Goal: Task Accomplishment & Management: Manage account settings

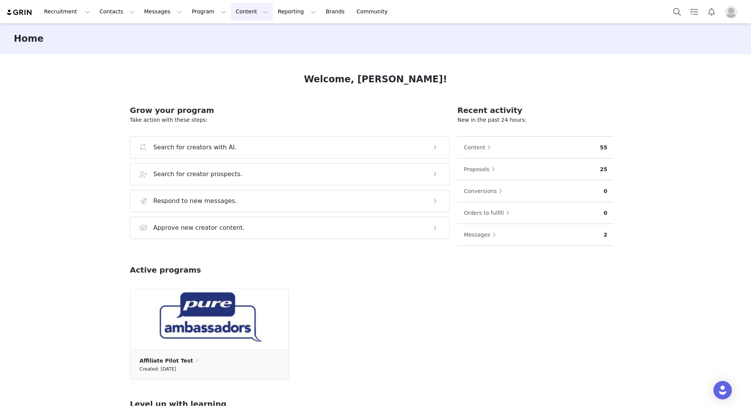
click at [241, 10] on button "Content Content" at bounding box center [252, 11] width 42 height 17
click at [239, 33] on p "Creator Content" at bounding box center [242, 34] width 43 height 8
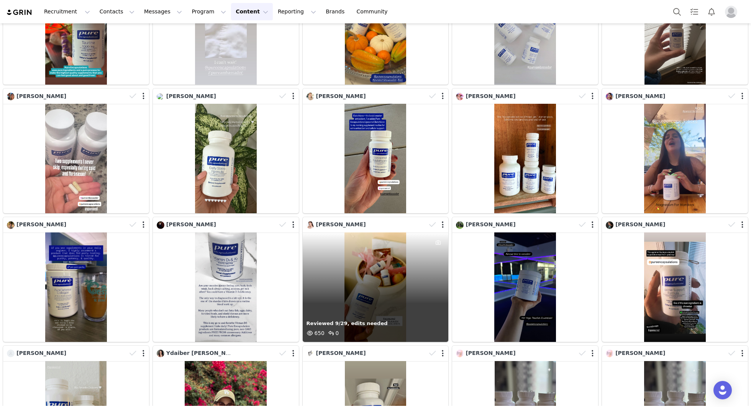
scroll to position [1780, 0]
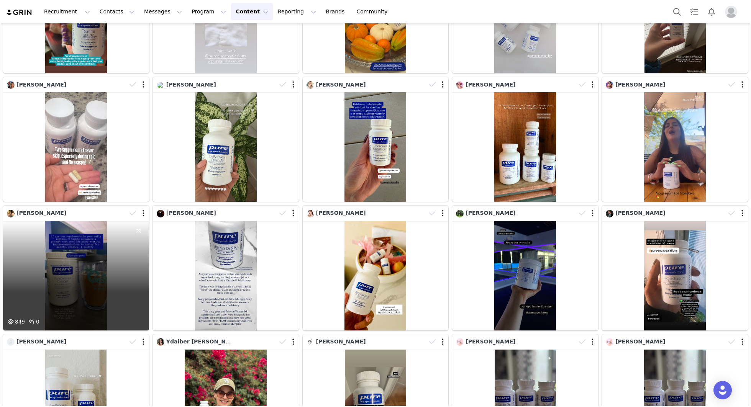
click at [87, 283] on div "849 0" at bounding box center [76, 276] width 146 height 110
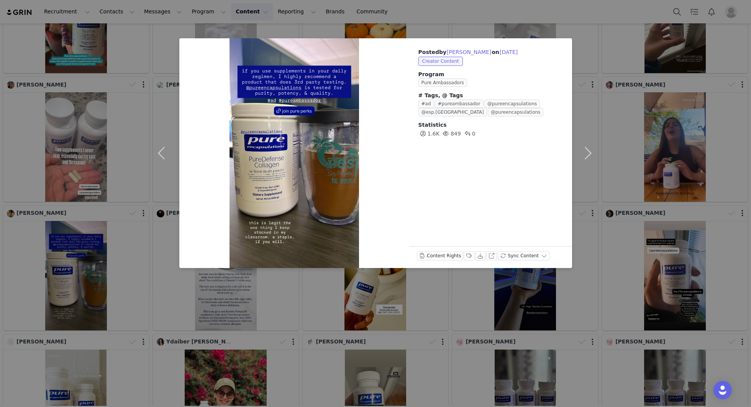
click at [461, 256] on div "Content Rights Labels & Tags Download View on Instagram Sync Content" at bounding box center [483, 257] width 133 height 12
click at [469, 255] on button "Labels & Tags" at bounding box center [469, 255] width 11 height 9
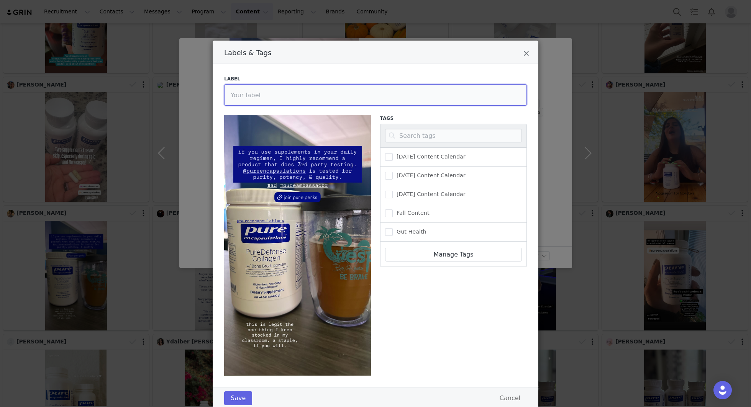
click at [259, 90] on input "Labels & Tags" at bounding box center [375, 94] width 303 height 21
click at [241, 401] on button "Save" at bounding box center [238, 399] width 28 height 14
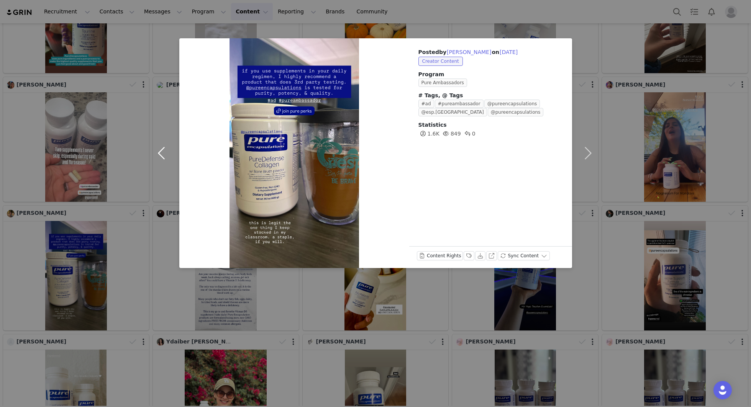
click at [160, 146] on button "button" at bounding box center [163, 153] width 32 height 230
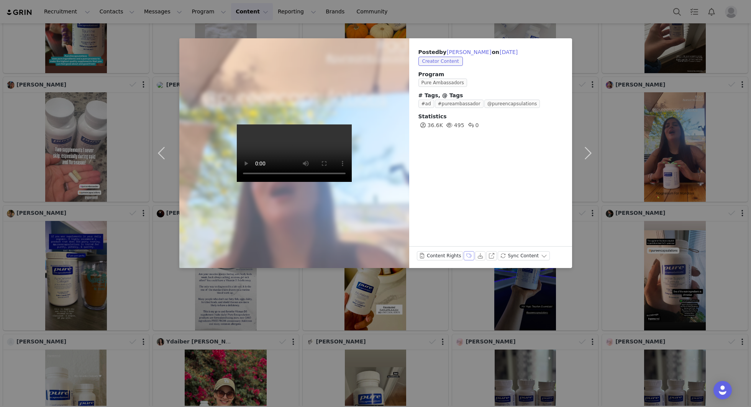
click at [464, 255] on button "Labels & Tags" at bounding box center [469, 255] width 11 height 9
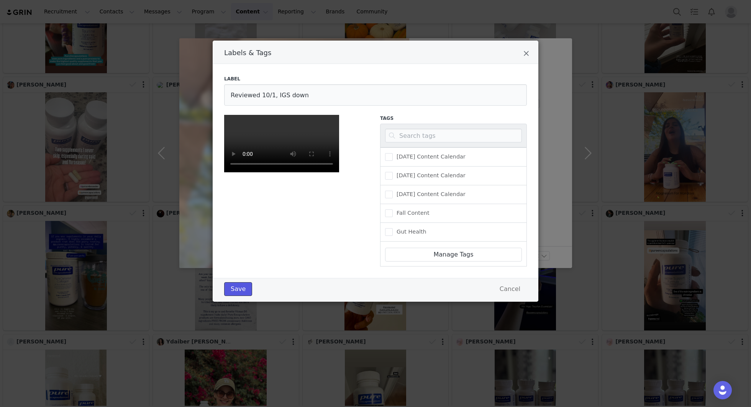
click at [239, 296] on button "Save" at bounding box center [238, 289] width 28 height 14
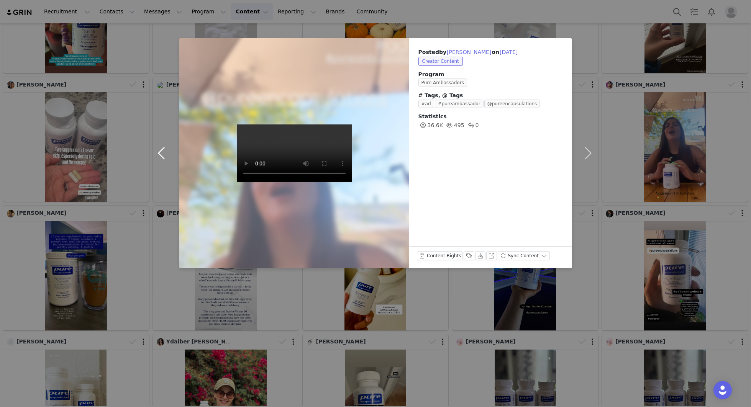
click at [162, 157] on button "button" at bounding box center [163, 153] width 32 height 230
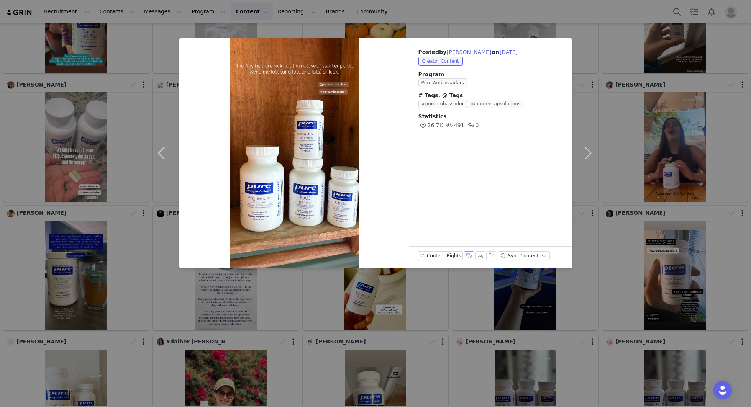
click at [464, 259] on button "Labels & Tags" at bounding box center [469, 255] width 11 height 9
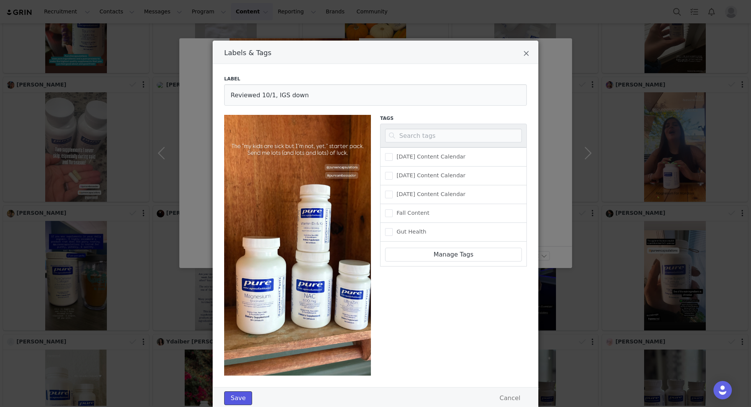
click at [242, 401] on button "Save" at bounding box center [238, 399] width 28 height 14
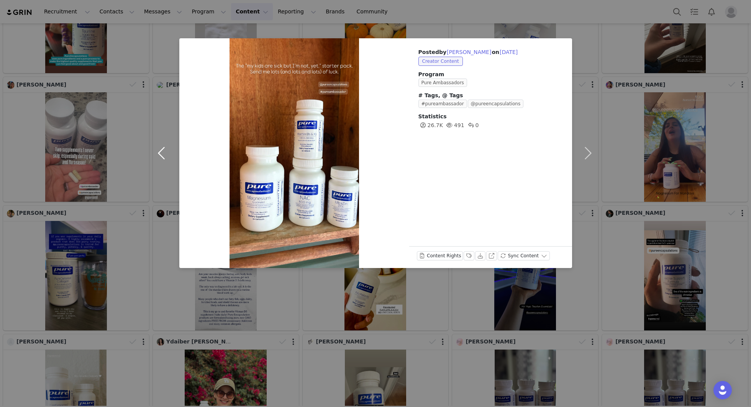
click at [165, 154] on button "button" at bounding box center [163, 153] width 32 height 230
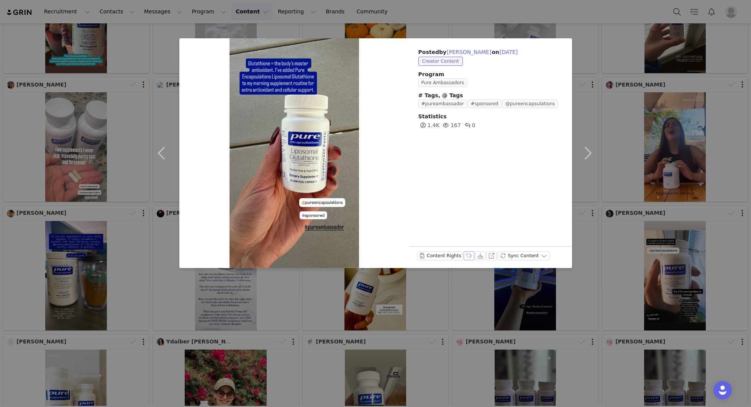
click at [466, 256] on button "Labels & Tags" at bounding box center [469, 255] width 11 height 9
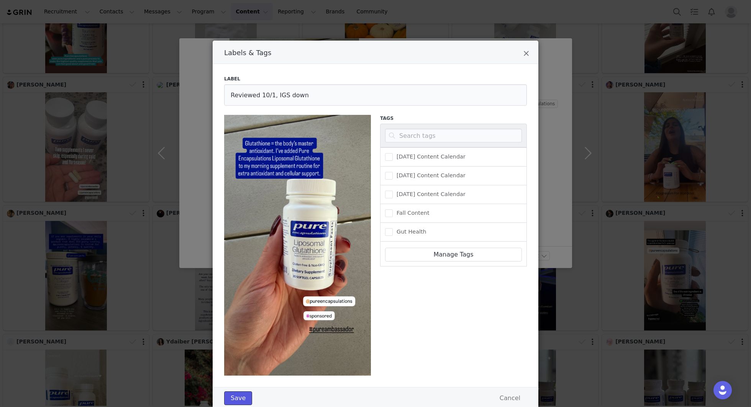
click at [237, 397] on button "Save" at bounding box center [238, 399] width 28 height 14
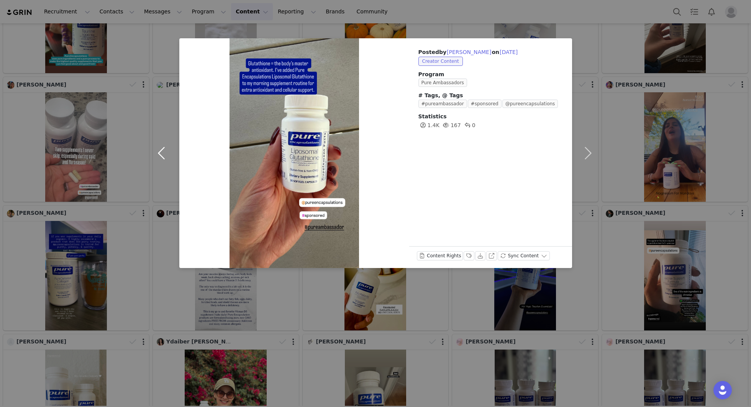
click at [157, 165] on button "button" at bounding box center [163, 153] width 32 height 230
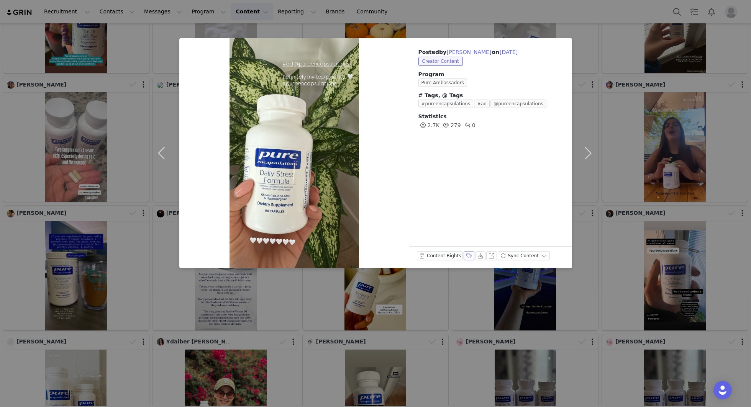
click at [468, 255] on button "Labels & Tags" at bounding box center [469, 255] width 11 height 9
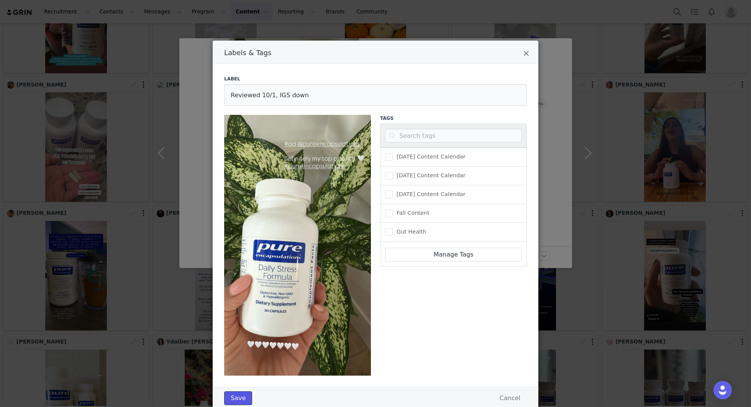
click at [240, 399] on button "Save" at bounding box center [238, 399] width 28 height 14
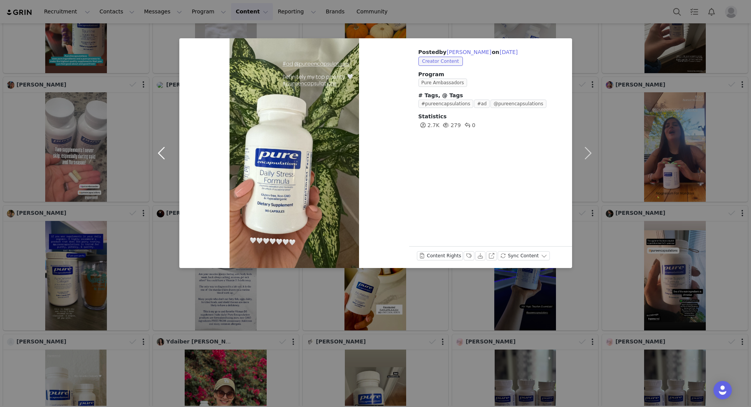
click at [162, 157] on button "button" at bounding box center [163, 153] width 32 height 230
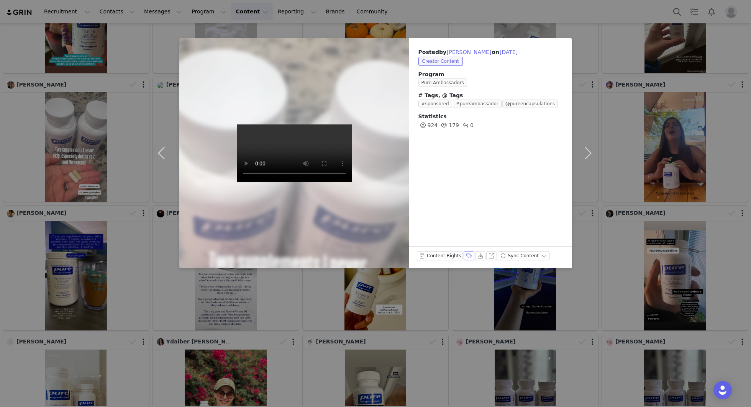
click at [466, 256] on button "Labels & Tags" at bounding box center [469, 255] width 11 height 9
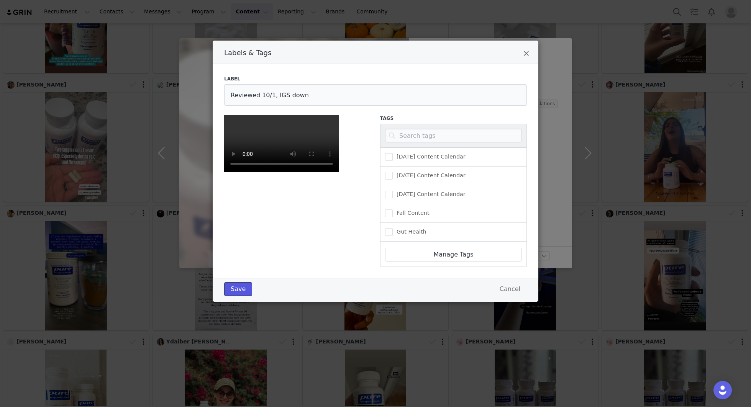
click at [245, 296] on button "Save" at bounding box center [238, 289] width 28 height 14
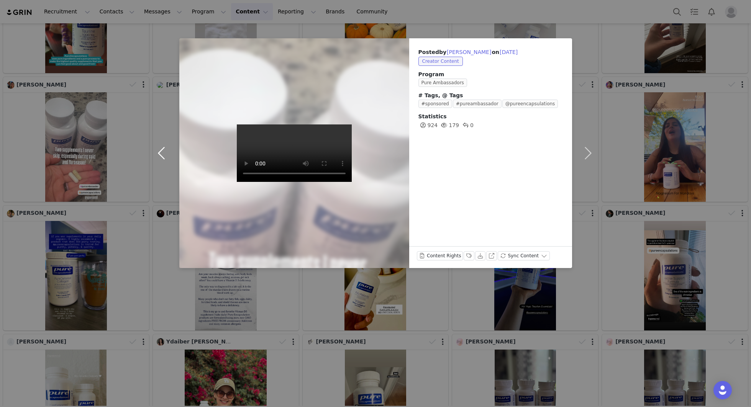
click at [162, 151] on button "button" at bounding box center [163, 153] width 32 height 230
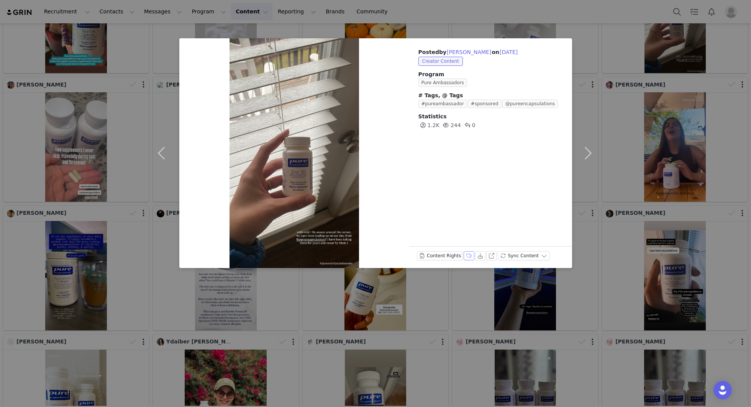
click at [467, 256] on button "Labels & Tags" at bounding box center [469, 255] width 11 height 9
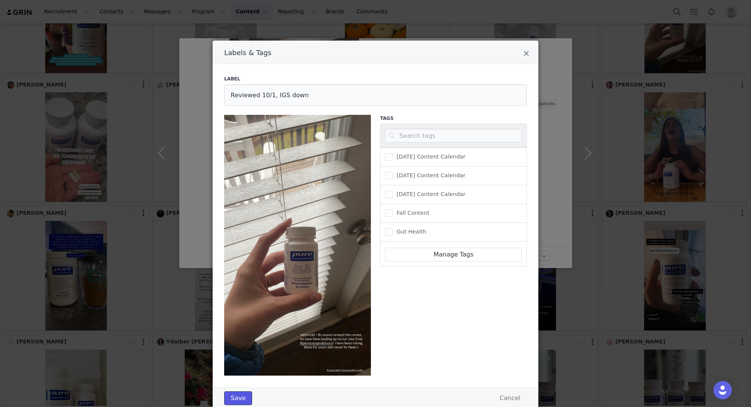
click at [241, 396] on button "Save" at bounding box center [238, 399] width 28 height 14
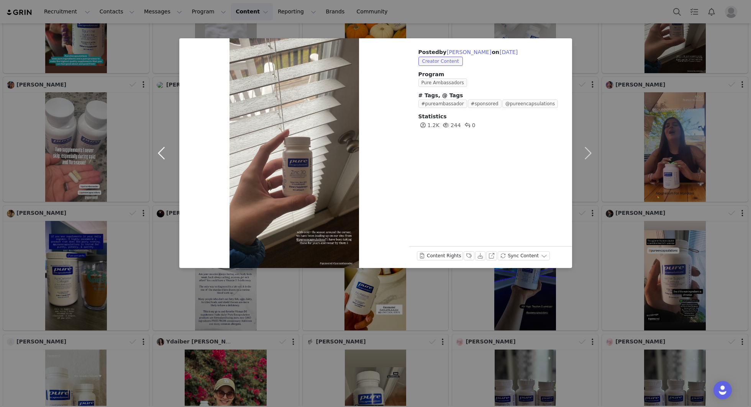
click at [157, 153] on button "button" at bounding box center [163, 153] width 32 height 230
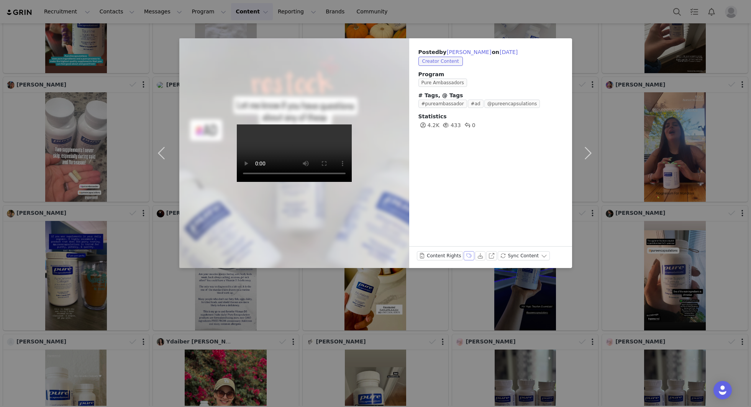
click at [466, 257] on button "Labels & Tags" at bounding box center [469, 255] width 11 height 9
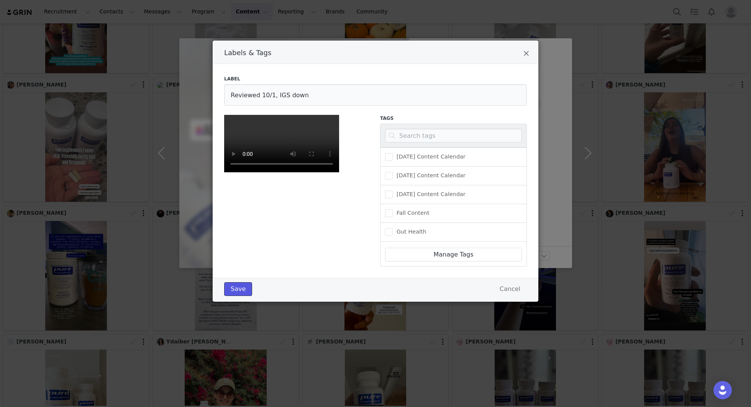
click at [239, 296] on button "Save" at bounding box center [238, 289] width 28 height 14
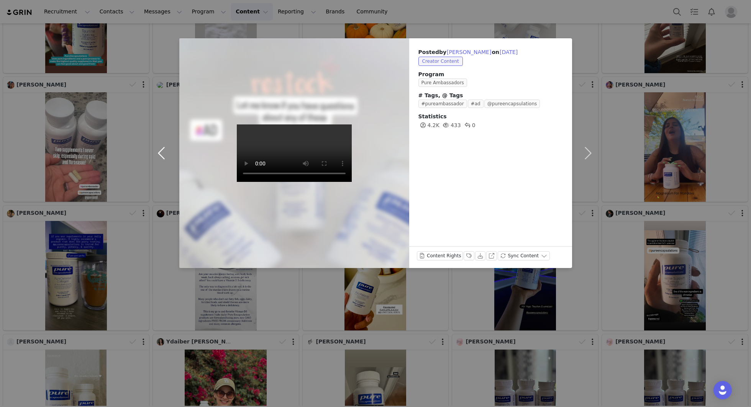
click at [157, 150] on button "button" at bounding box center [163, 153] width 32 height 230
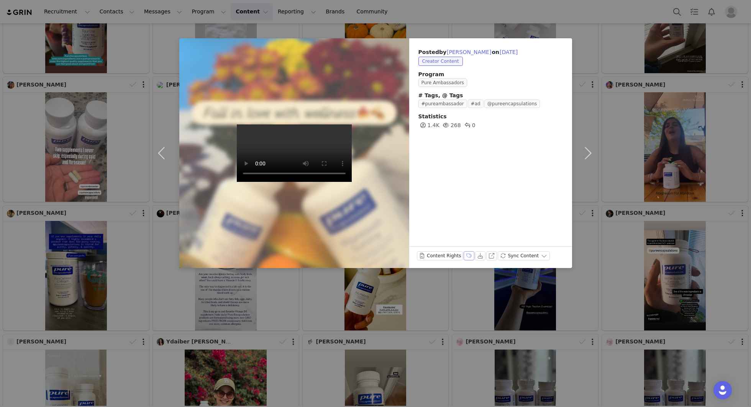
click at [467, 253] on button "Labels & Tags" at bounding box center [469, 255] width 11 height 9
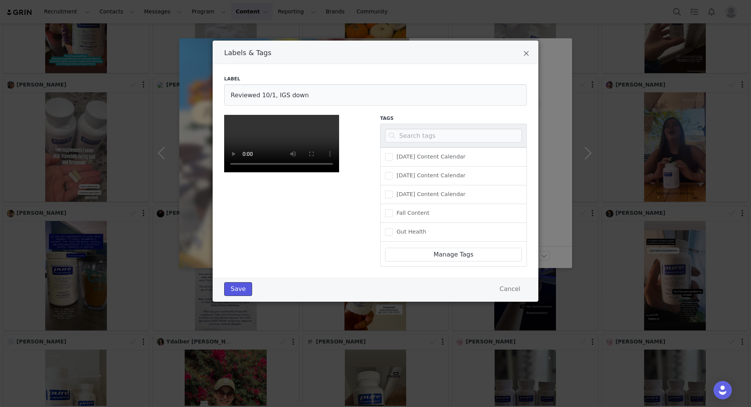
click at [236, 296] on button "Save" at bounding box center [238, 289] width 28 height 14
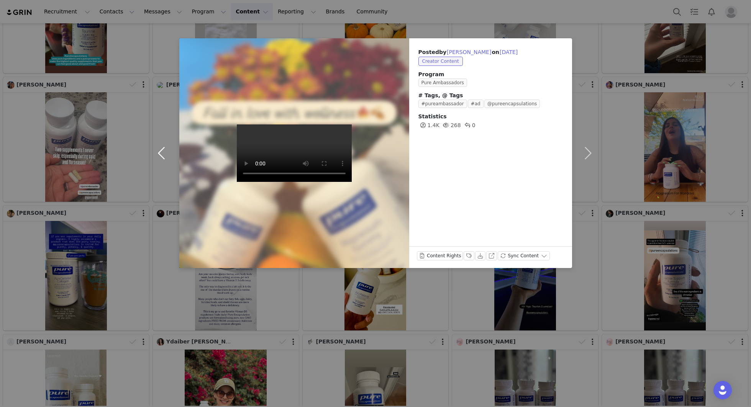
click at [161, 155] on button "button" at bounding box center [163, 153] width 32 height 230
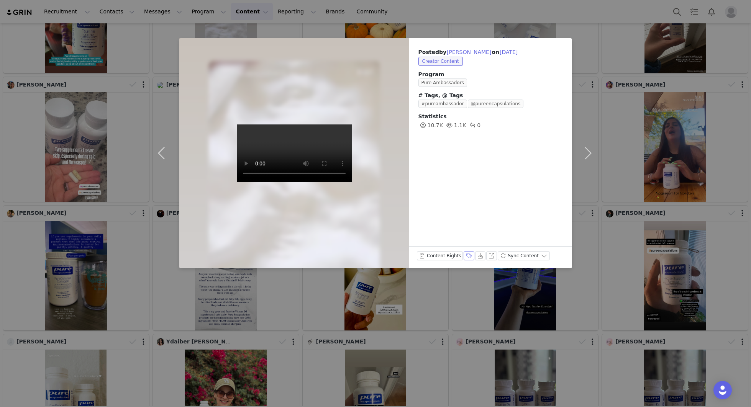
click at [467, 255] on button "Labels & Tags" at bounding box center [469, 255] width 11 height 9
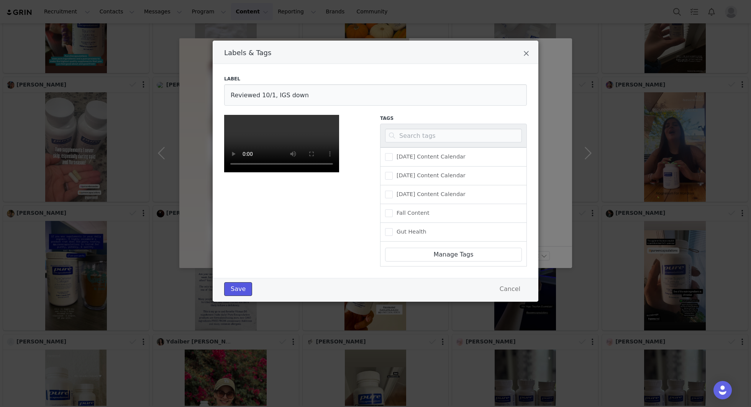
click at [242, 296] on button "Save" at bounding box center [238, 289] width 28 height 14
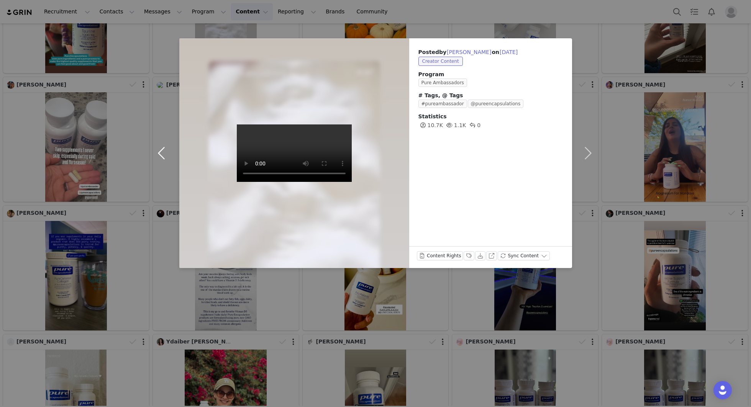
click at [157, 146] on button "button" at bounding box center [163, 153] width 32 height 230
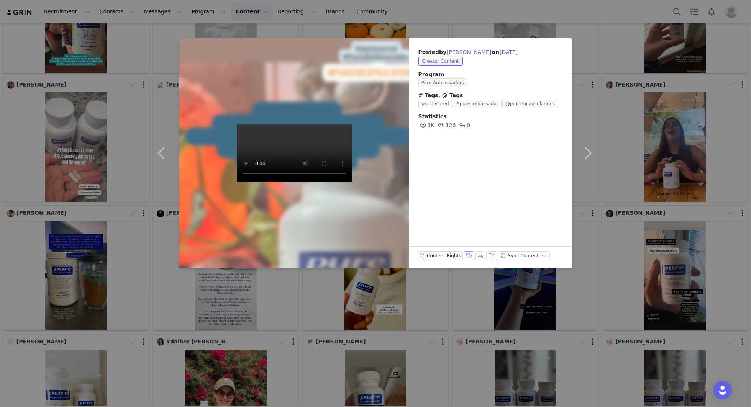
click at [464, 257] on button "Labels & Tags" at bounding box center [469, 255] width 11 height 9
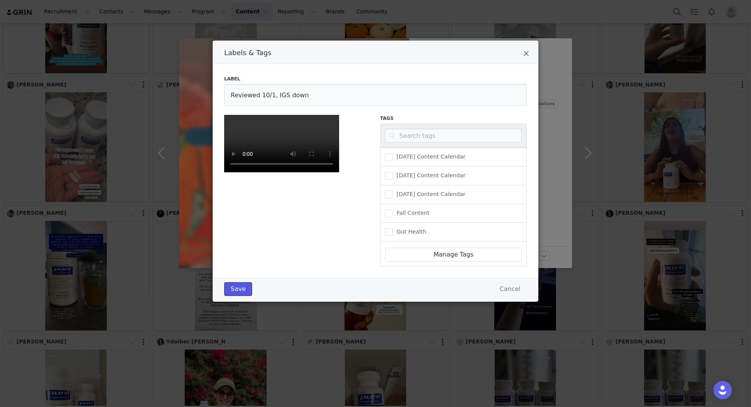
click at [232, 296] on button "Save" at bounding box center [238, 289] width 28 height 14
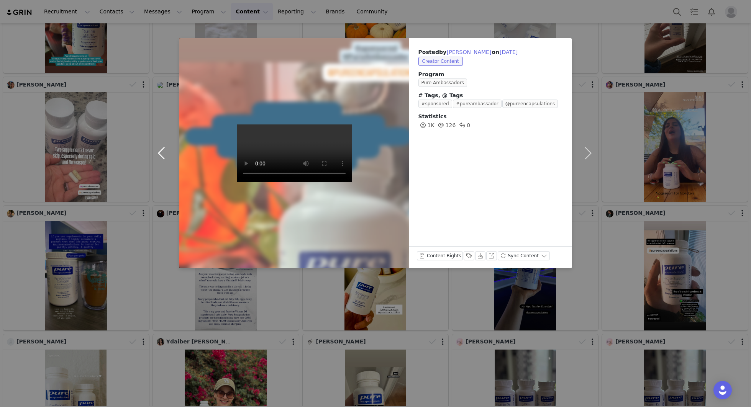
click at [164, 153] on button "button" at bounding box center [163, 153] width 32 height 230
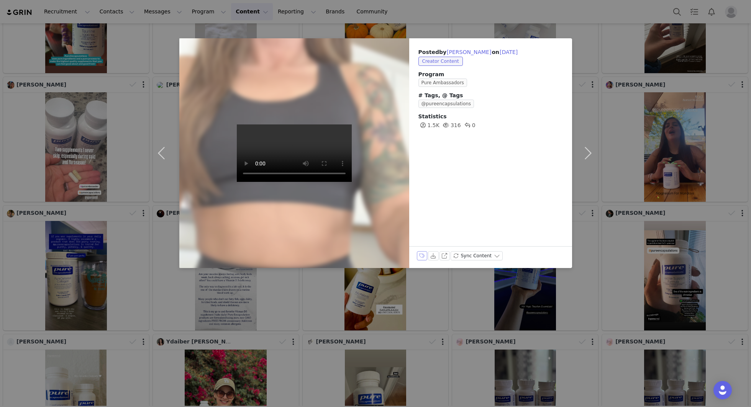
click at [422, 257] on button "Labels & Tags" at bounding box center [422, 255] width 11 height 9
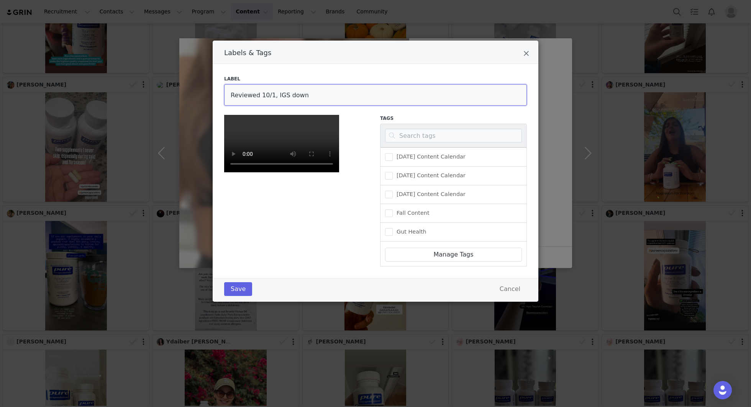
drag, startPoint x: 310, startPoint y: 94, endPoint x: 274, endPoint y: 94, distance: 36.0
click at [274, 94] on input "Reviewed 10/1, IGS down" at bounding box center [375, 94] width 303 height 21
click at [240, 296] on button "Save" at bounding box center [238, 289] width 28 height 14
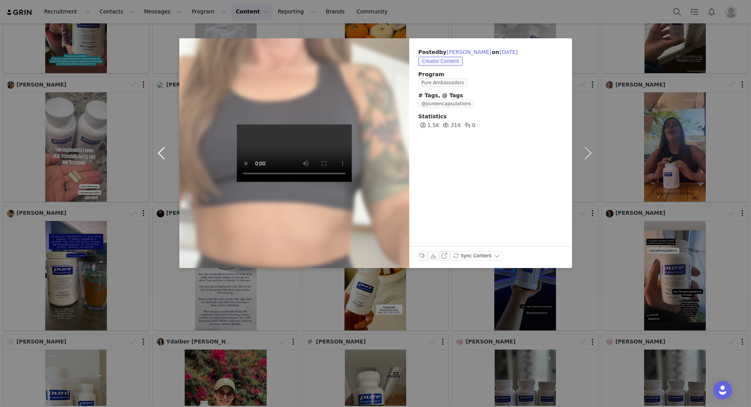
click at [172, 149] on button "button" at bounding box center [163, 153] width 32 height 230
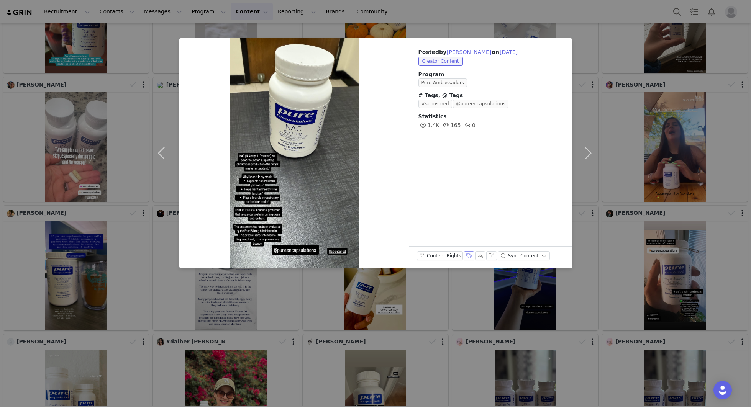
click at [465, 255] on button "Labels & Tags" at bounding box center [469, 255] width 11 height 9
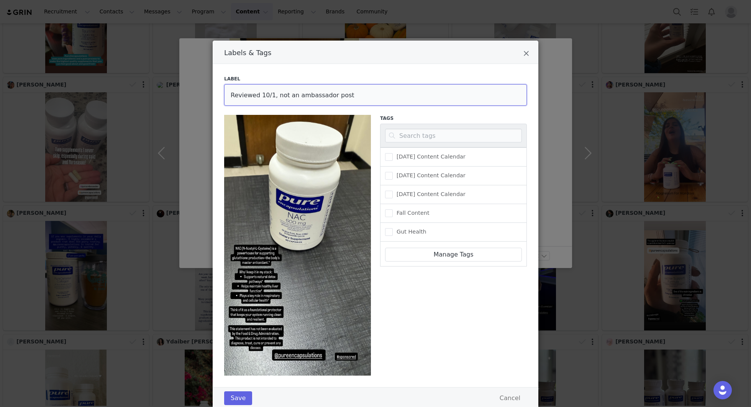
drag, startPoint x: 341, startPoint y: 95, endPoint x: 274, endPoint y: 93, distance: 67.1
click at [274, 93] on input "Reviewed 10/1, not an ambassador post" at bounding box center [375, 94] width 303 height 21
click at [242, 394] on button "Save" at bounding box center [238, 399] width 28 height 14
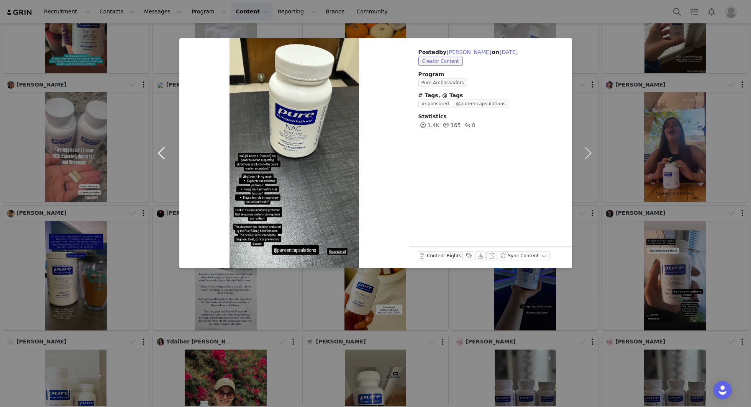
click at [160, 153] on button "button" at bounding box center [163, 153] width 32 height 230
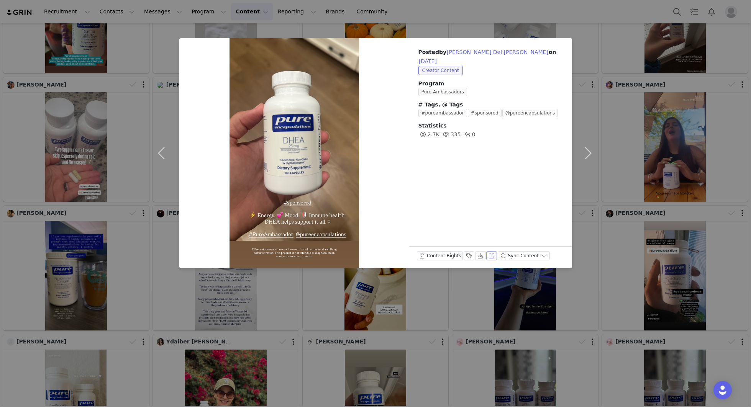
click at [491, 256] on button "View on Instagram" at bounding box center [491, 255] width 11 height 9
click at [469, 259] on button "Labels & Tags" at bounding box center [469, 255] width 11 height 9
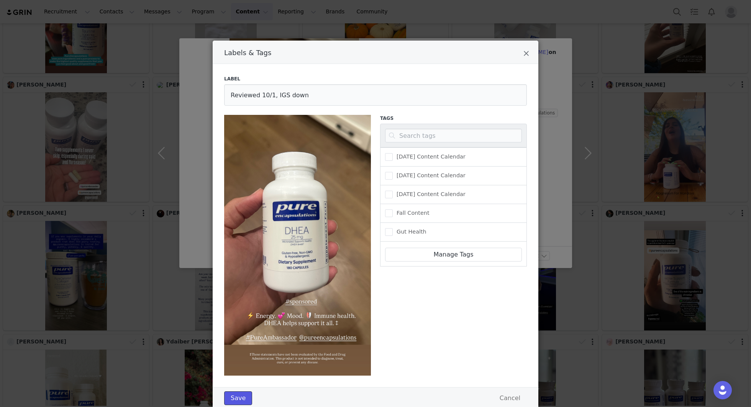
click at [242, 398] on button "Save" at bounding box center [238, 399] width 28 height 14
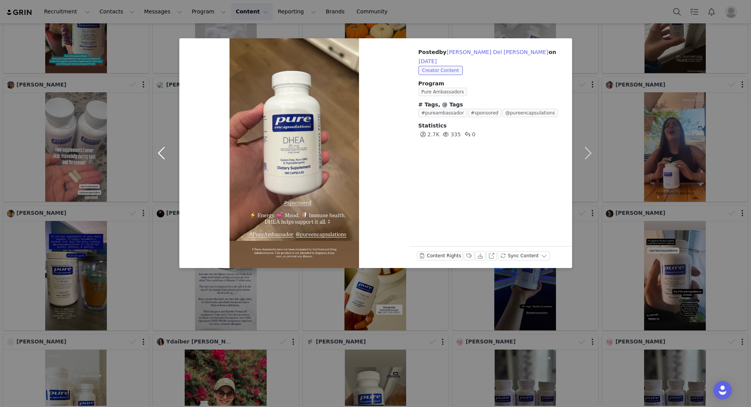
click at [161, 151] on button "button" at bounding box center [163, 153] width 32 height 230
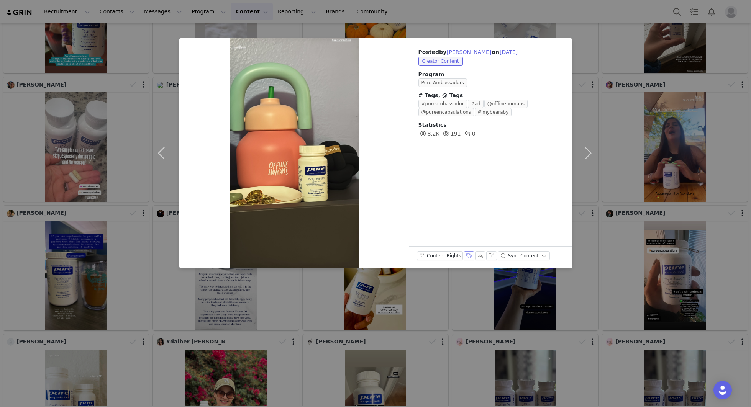
click at [465, 257] on button "Labels & Tags" at bounding box center [469, 255] width 11 height 9
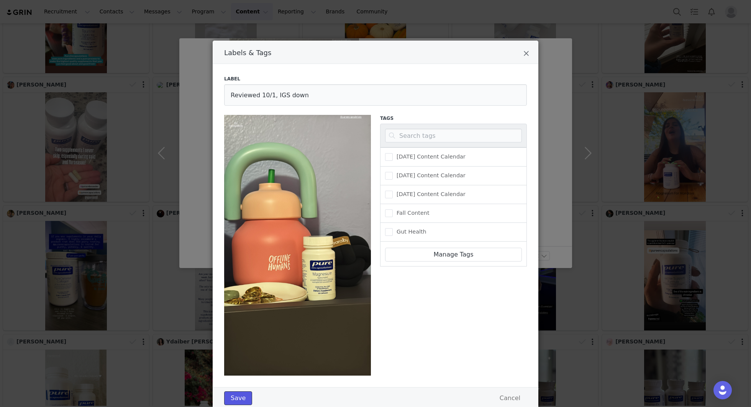
click at [244, 396] on button "Save" at bounding box center [238, 399] width 28 height 14
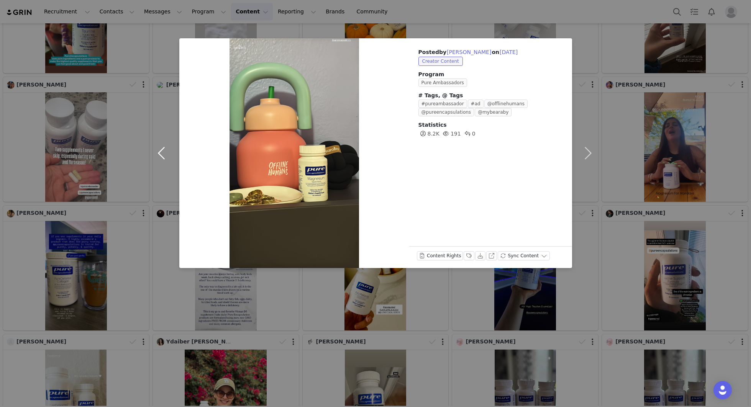
click at [162, 155] on button "button" at bounding box center [163, 153] width 32 height 230
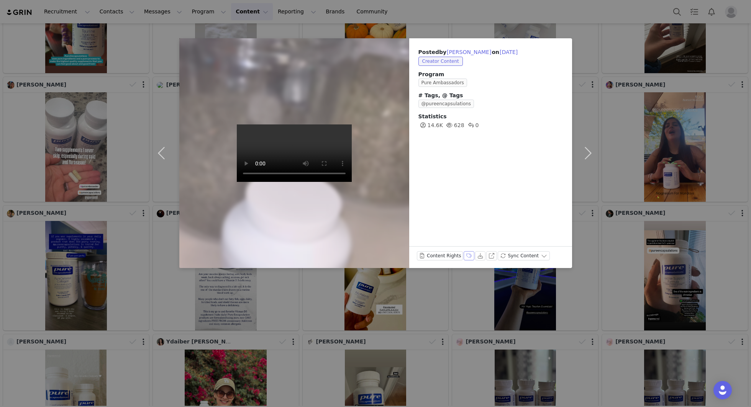
click at [466, 254] on button "Labels & Tags" at bounding box center [469, 255] width 11 height 9
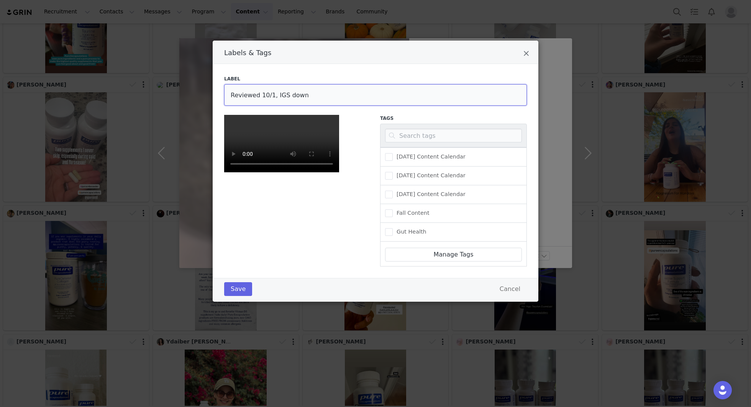
drag, startPoint x: 300, startPoint y: 97, endPoint x: 272, endPoint y: 96, distance: 27.2
click at [272, 96] on input "Reviewed 10/1, IGS down" at bounding box center [375, 94] width 303 height 21
click at [240, 296] on button "Save" at bounding box center [238, 289] width 28 height 14
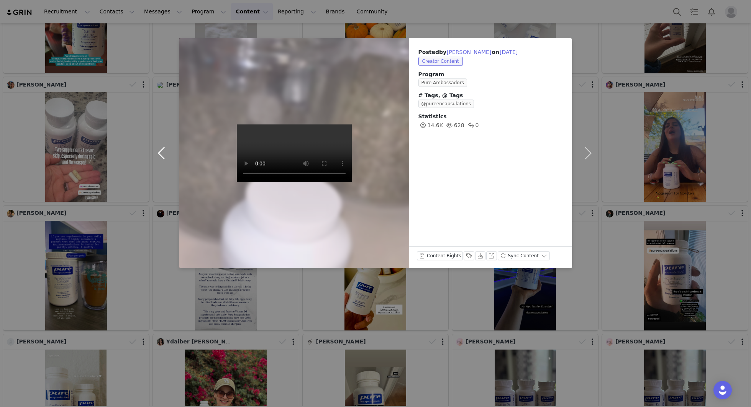
click at [169, 152] on button "button" at bounding box center [163, 153] width 32 height 230
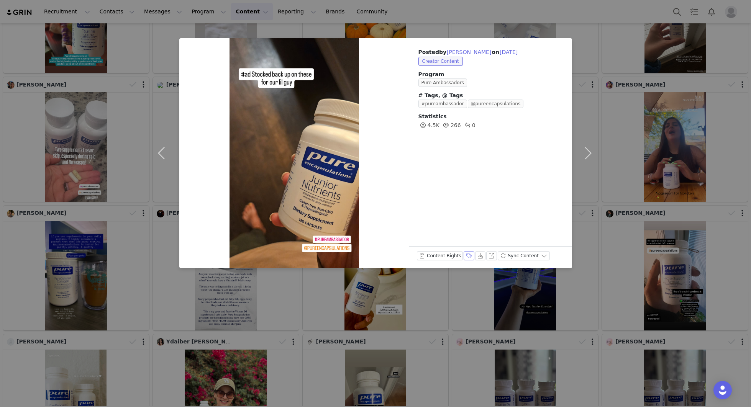
click at [466, 256] on button "Labels & Tags" at bounding box center [469, 255] width 11 height 9
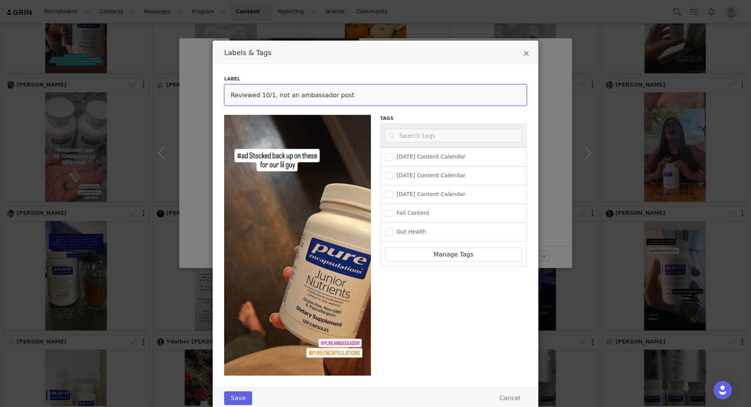
drag, startPoint x: 345, startPoint y: 94, endPoint x: 272, endPoint y: 96, distance: 72.4
click at [272, 96] on input "Reviewed 10/1, not an ambassador post" at bounding box center [375, 94] width 303 height 21
click at [239, 398] on button "Save" at bounding box center [238, 399] width 28 height 14
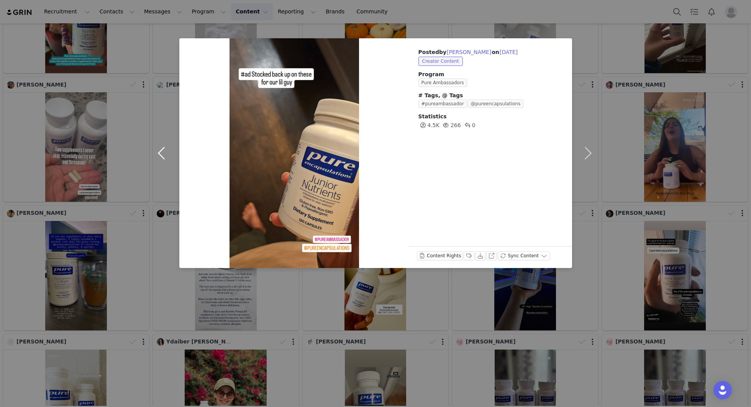
click at [158, 152] on button "button" at bounding box center [163, 153] width 32 height 230
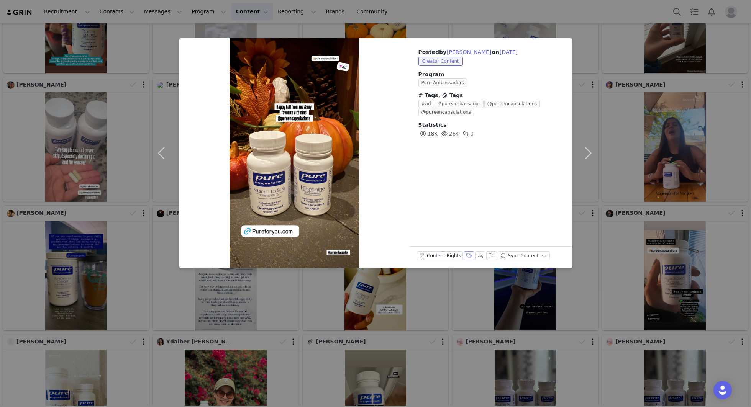
click at [467, 257] on button "Labels & Tags" at bounding box center [469, 255] width 11 height 9
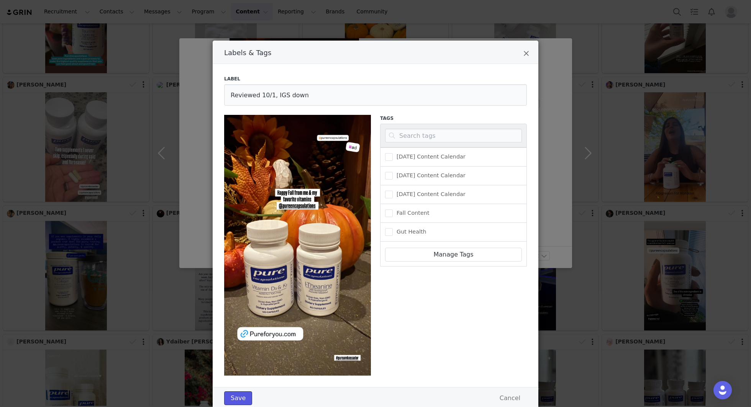
click at [237, 397] on button "Save" at bounding box center [238, 399] width 28 height 14
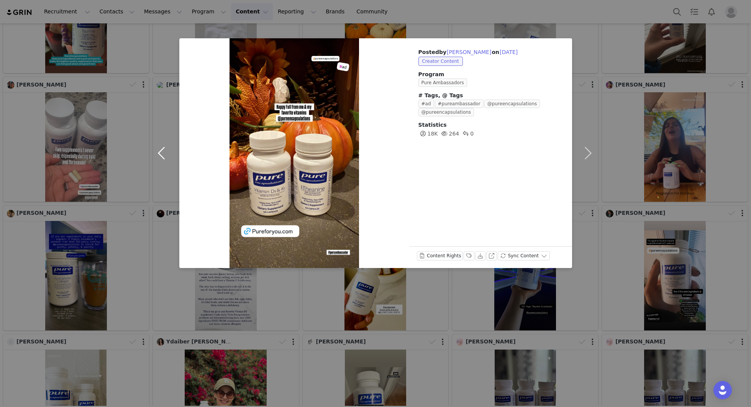
click at [164, 153] on button "button" at bounding box center [163, 153] width 32 height 230
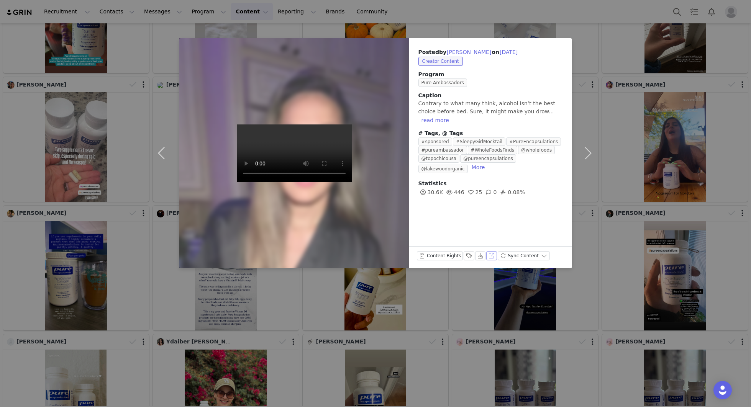
click at [488, 257] on button "View on Instagram" at bounding box center [491, 255] width 11 height 9
click at [464, 254] on button "Labels & Tags" at bounding box center [469, 255] width 11 height 9
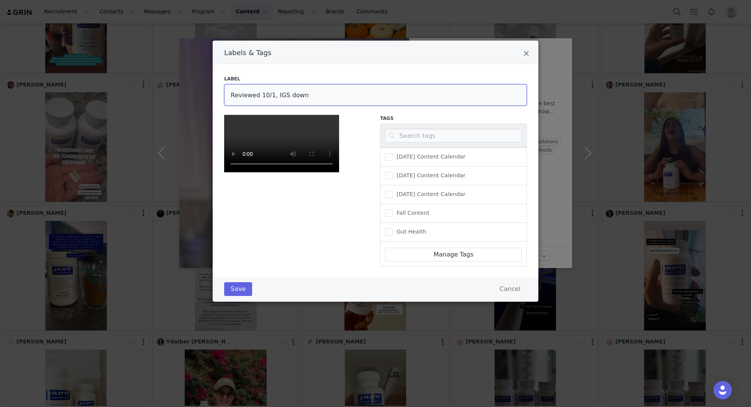
drag, startPoint x: 301, startPoint y: 92, endPoint x: 273, endPoint y: 92, distance: 28.0
click at [273, 92] on input "Reviewed 10/1, IGS down" at bounding box center [375, 94] width 303 height 21
type input "Reviewed 10/1, edits needed"
click at [240, 296] on button "Save" at bounding box center [238, 289] width 28 height 14
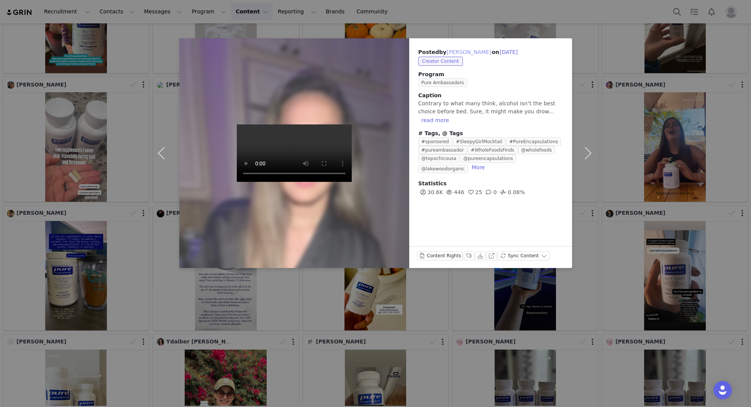
click at [459, 52] on button "[PERSON_NAME]" at bounding box center [468, 52] width 45 height 9
type input "[PERSON_NAME]"
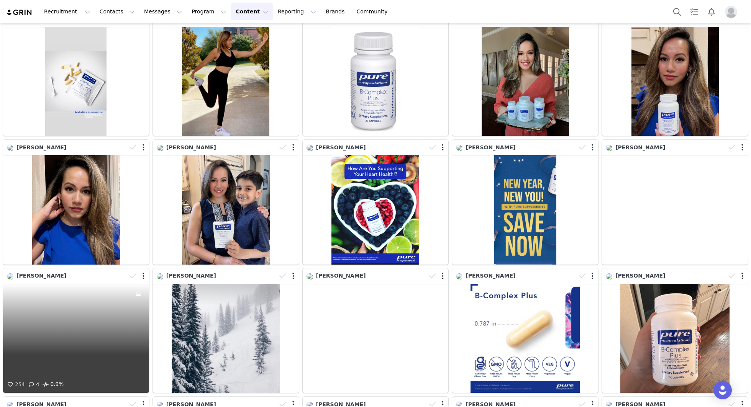
scroll to position [0, 0]
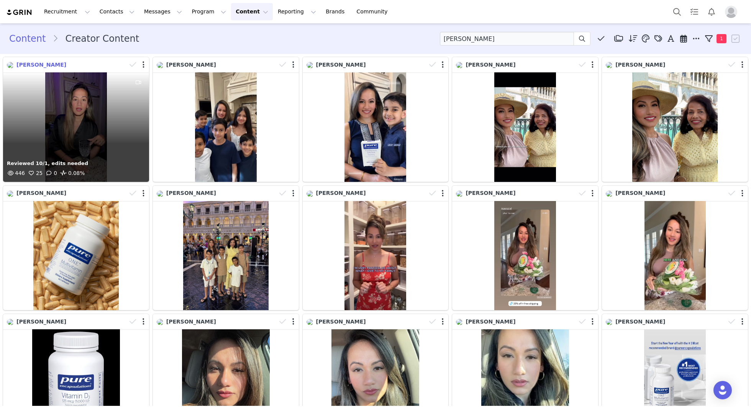
click at [37, 67] on span "[PERSON_NAME]" at bounding box center [41, 65] width 50 height 6
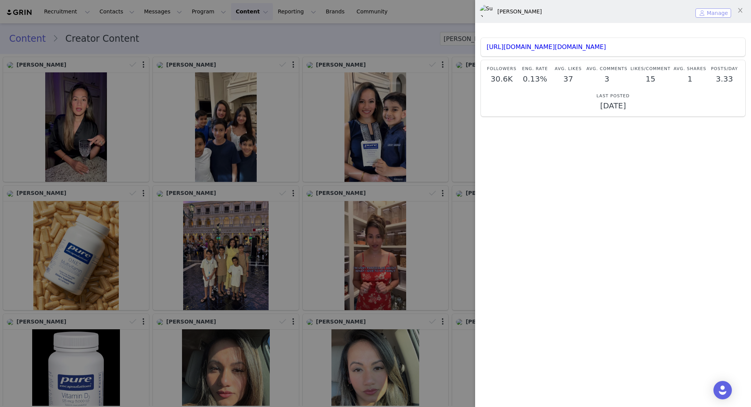
click at [720, 13] on button "Manage" at bounding box center [713, 12] width 36 height 9
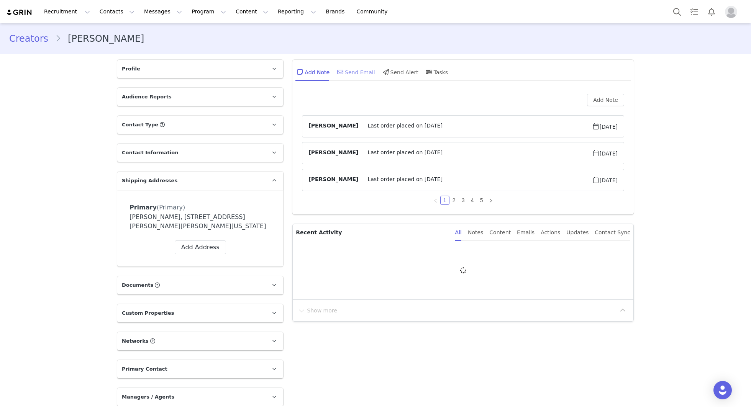
click at [355, 71] on div "Send Email" at bounding box center [355, 72] width 39 height 18
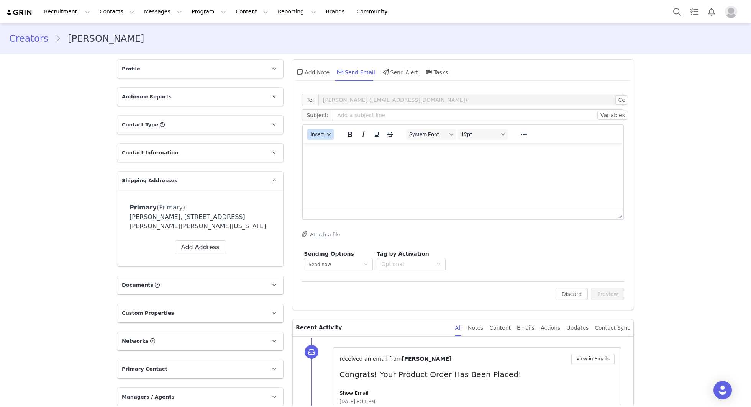
click at [326, 136] on div "button" at bounding box center [329, 135] width 6 height 4
click at [337, 146] on div "Insert Template" at bounding box center [348, 147] width 69 height 9
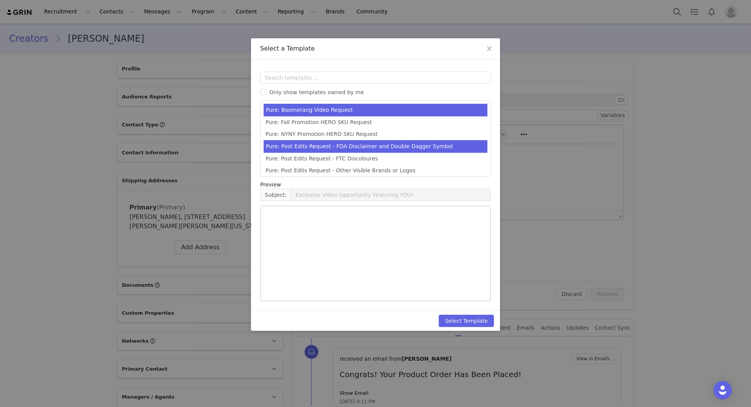
click at [371, 149] on li "Pure: Post Edits Request - FDA Disclaimer and Double Dagger Symbol" at bounding box center [376, 146] width 224 height 13
type input "Edits to your Pure Ambassador post"
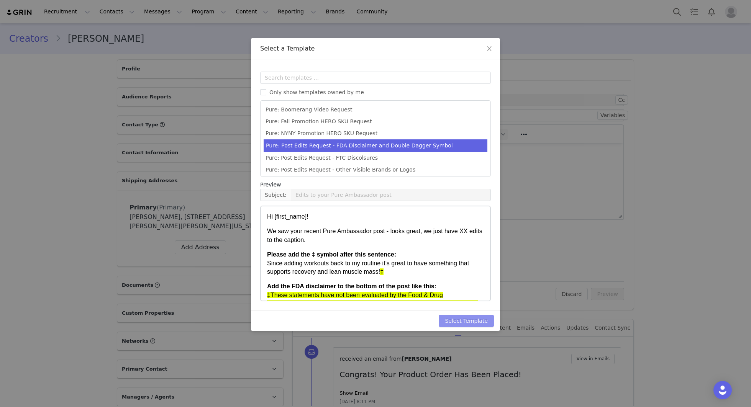
click at [464, 317] on button "Select Template" at bounding box center [466, 321] width 55 height 12
type input "Edits to your Pure Ambassador post"
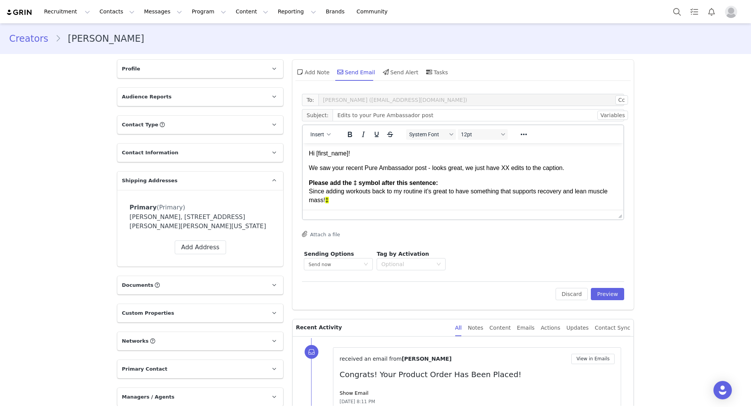
click at [507, 169] on p "We saw your recent Pure Ambassador post - looks great, we just have XX edits to…" at bounding box center [463, 168] width 308 height 8
click at [556, 174] on body "Hi First Name ! We saw your recent Pure Ambassador post - looks great, we just …" at bounding box center [463, 211] width 308 height 125
click at [555, 170] on p "We saw your recent Pure Ambassador post - looks great, we just have two edits t…" at bounding box center [463, 168] width 308 height 8
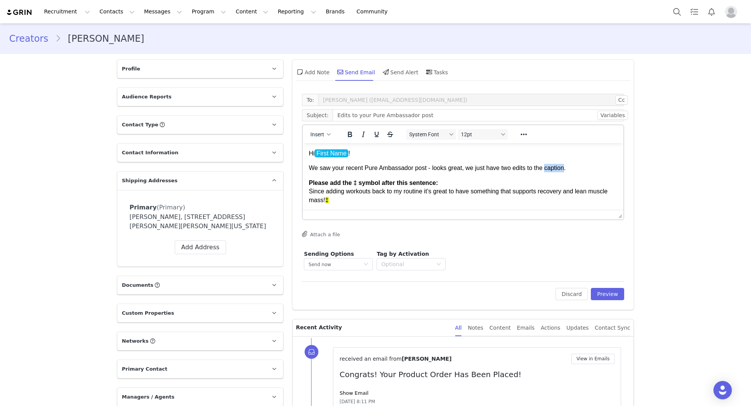
click at [555, 170] on p "We saw your recent Pure Ambassador post - looks great, we just have two edits t…" at bounding box center [463, 168] width 308 height 8
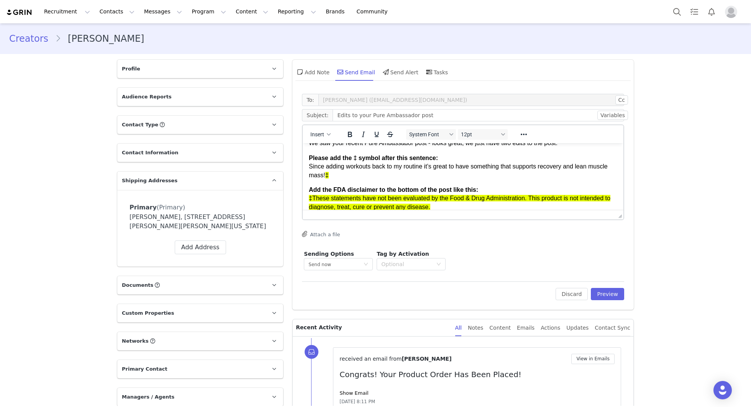
scroll to position [37, 0]
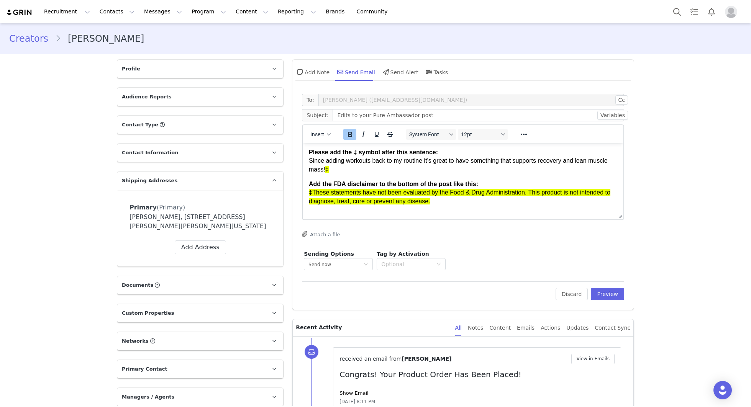
drag, startPoint x: 351, startPoint y: 162, endPoint x: 304, endPoint y: 148, distance: 49.0
click at [304, 148] on html "Hi First Name ! We saw your recent Pure Ambassador post - looks great, we just …" at bounding box center [463, 181] width 321 height 137
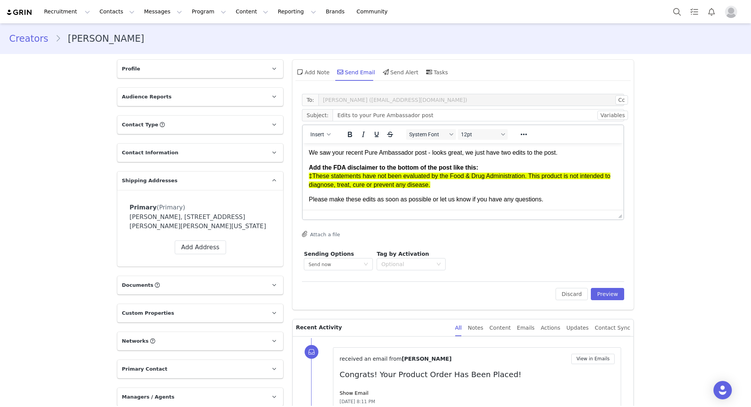
scroll to position [0, 0]
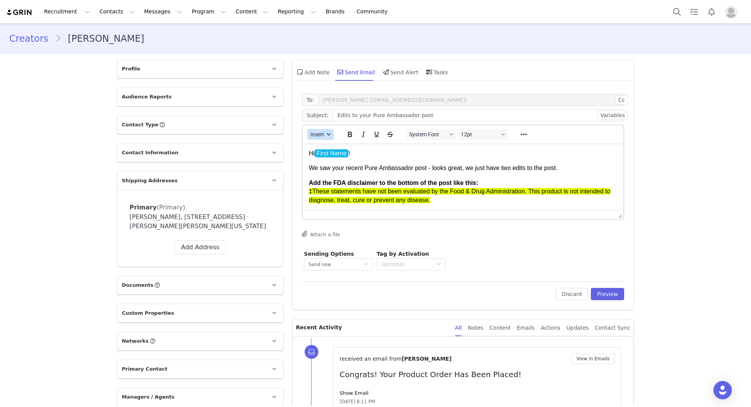
click at [328, 135] on icon "button" at bounding box center [329, 135] width 4 height 4
click at [340, 147] on div "Insert Template" at bounding box center [348, 147] width 69 height 9
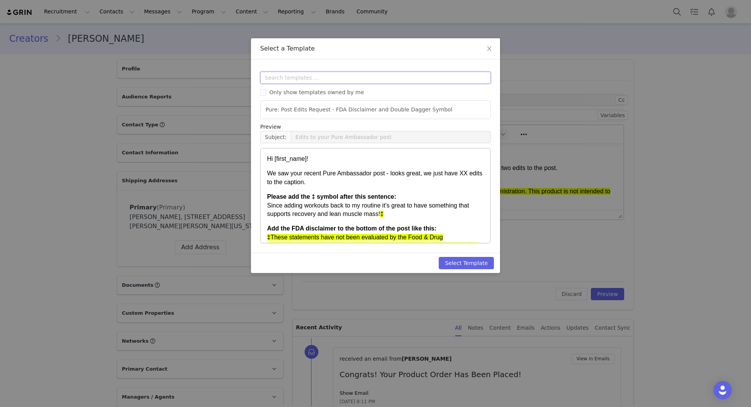
click at [310, 73] on input "text" at bounding box center [375, 78] width 231 height 12
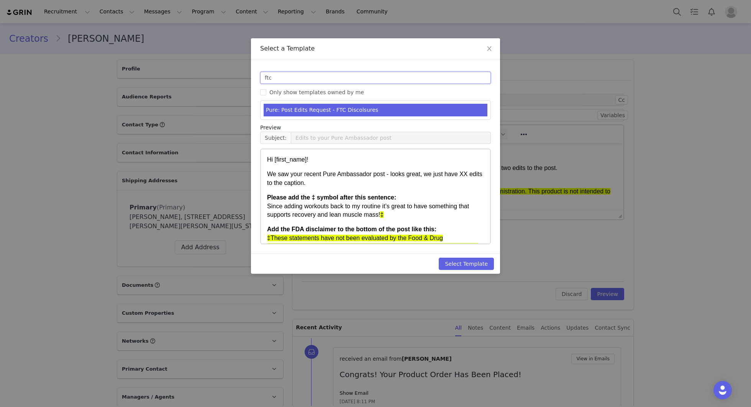
type input "ftc"
click at [356, 114] on li "Pure: Post Edits Request - FTC Discolsures" at bounding box center [376, 110] width 224 height 13
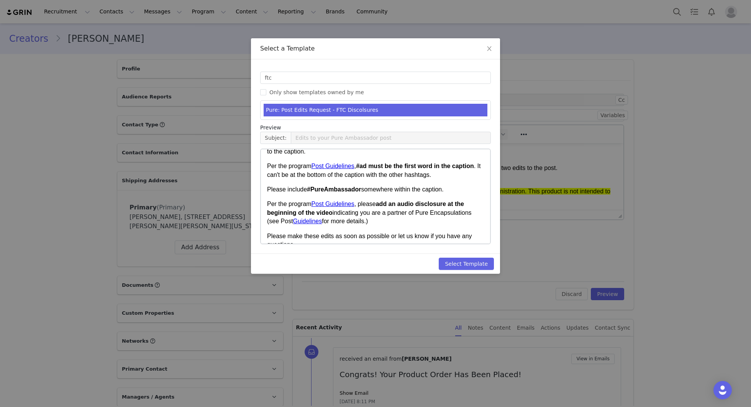
scroll to position [34, 0]
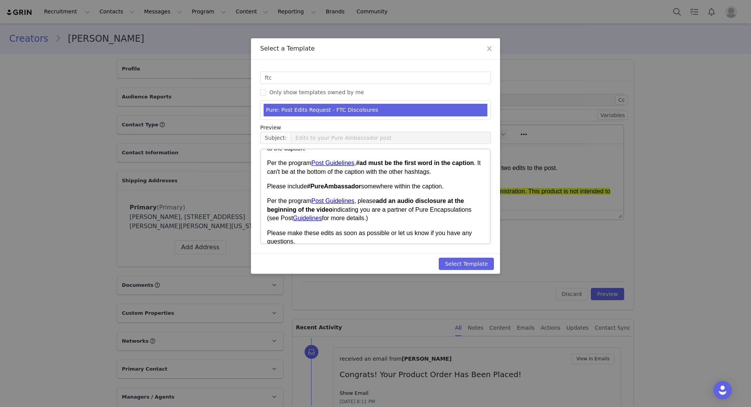
drag, startPoint x: 380, startPoint y: 216, endPoint x: 258, endPoint y: 203, distance: 123.0
click at [261, 203] on html "Hi [first_name]! We saw your recent Pure Ambassador post - looks great, we just…" at bounding box center [375, 195] width 229 height 161
copy p "Per the program Post Guidelines , please add an audio disclosure at the beginni…"
click at [491, 46] on icon "icon: close" at bounding box center [489, 49] width 6 height 6
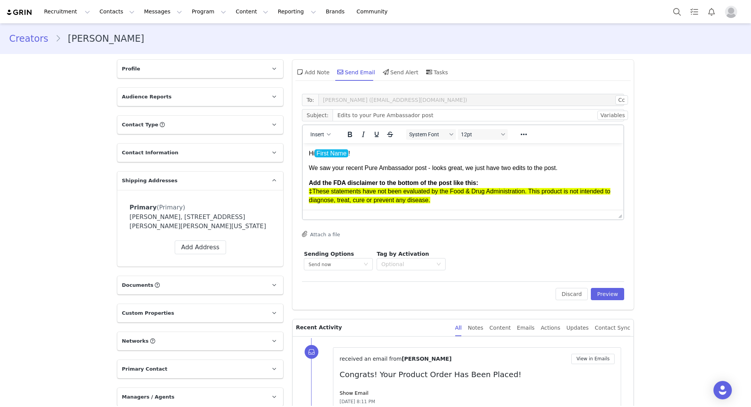
scroll to position [0, 0]
click at [574, 171] on p "We saw your recent Pure Ambassador post - looks great, we just have two edits t…" at bounding box center [463, 168] width 308 height 8
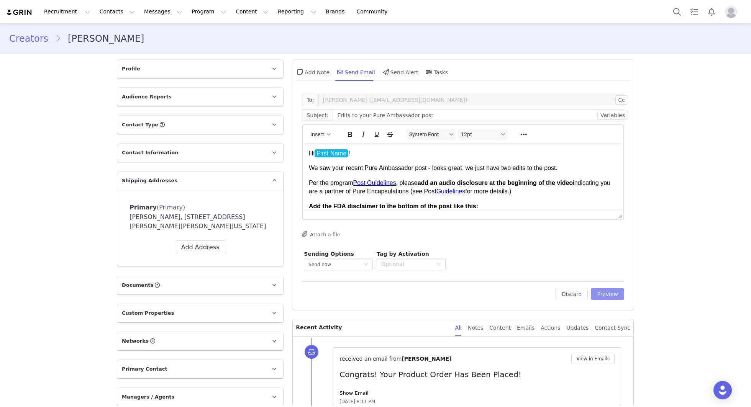
click at [610, 290] on button "Preview" at bounding box center [607, 294] width 33 height 12
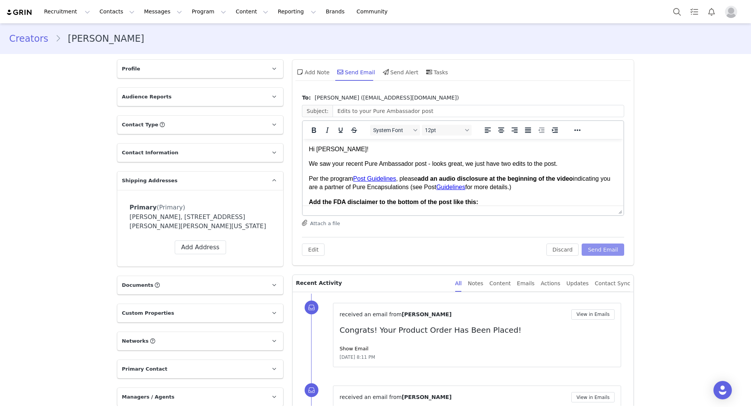
click at [613, 248] on button "Send Email" at bounding box center [603, 250] width 43 height 12
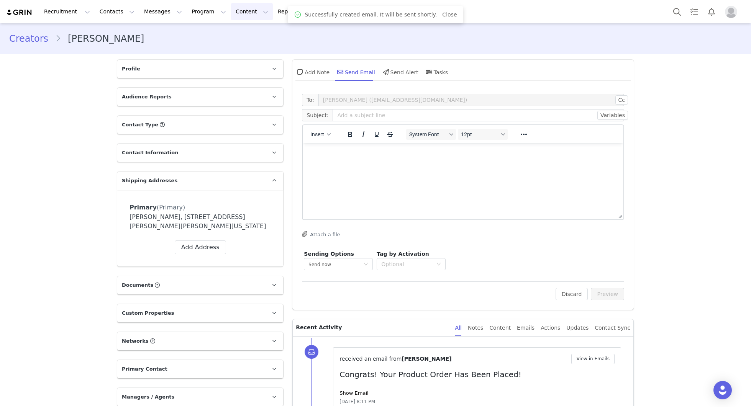
click at [240, 11] on button "Content Content" at bounding box center [252, 11] width 42 height 17
click at [248, 34] on p "Creator Content" at bounding box center [242, 34] width 43 height 8
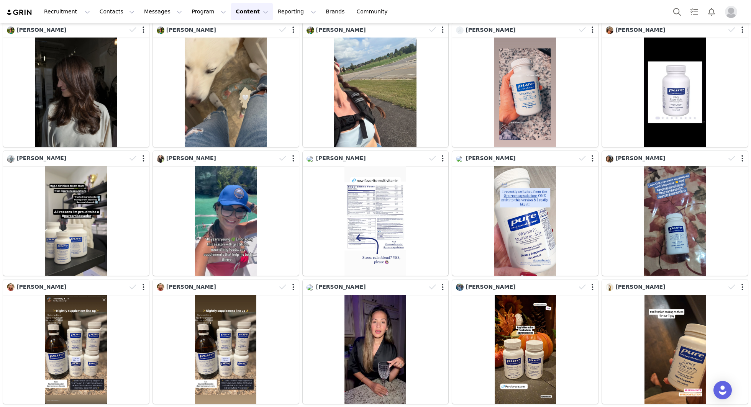
scroll to position [1202, 0]
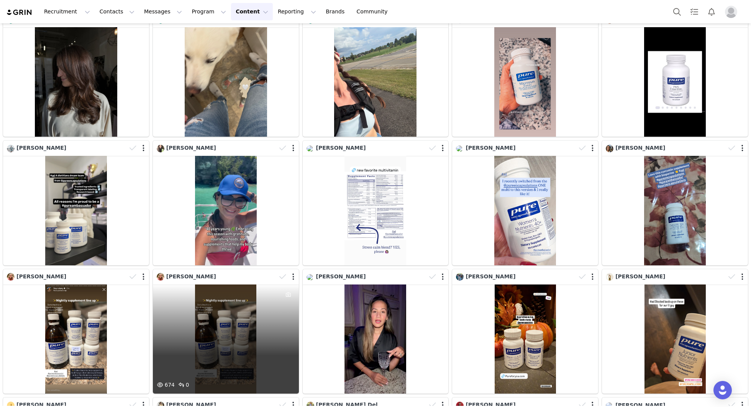
click at [269, 326] on div "674 0" at bounding box center [226, 340] width 146 height 110
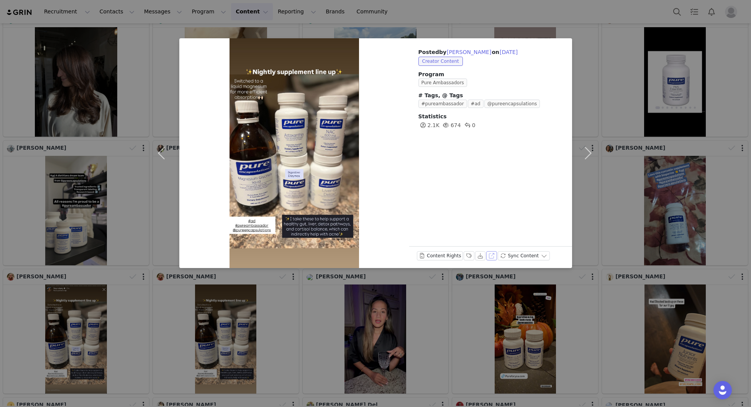
click at [488, 258] on button "View on Instagram" at bounding box center [491, 255] width 11 height 9
click at [467, 256] on button "Labels & Tags" at bounding box center [469, 255] width 11 height 9
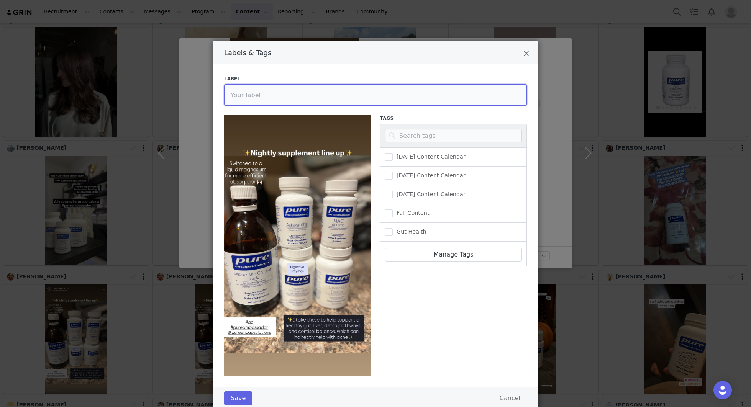
click at [257, 90] on input "Labels & Tags" at bounding box center [375, 94] width 303 height 21
click at [236, 394] on button "Save" at bounding box center [238, 399] width 28 height 14
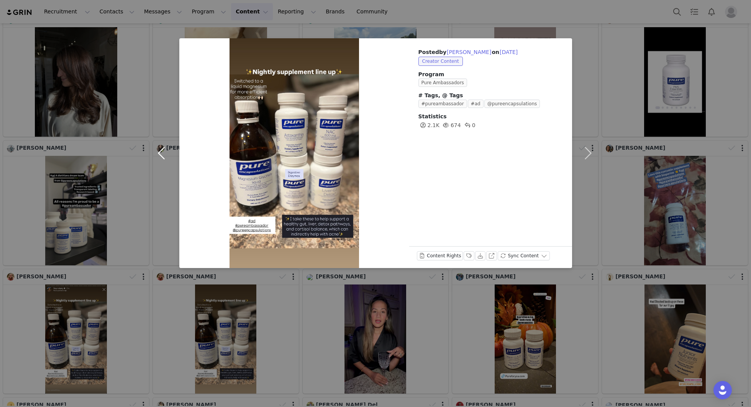
click at [162, 152] on button "button" at bounding box center [163, 153] width 32 height 230
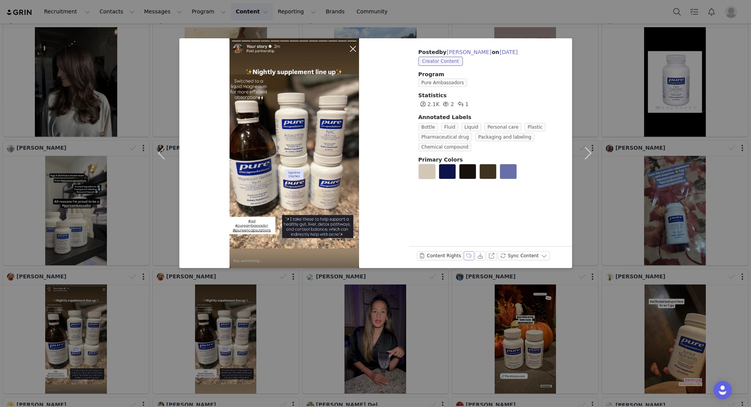
click at [467, 256] on button "Labels & Tags" at bounding box center [469, 255] width 11 height 9
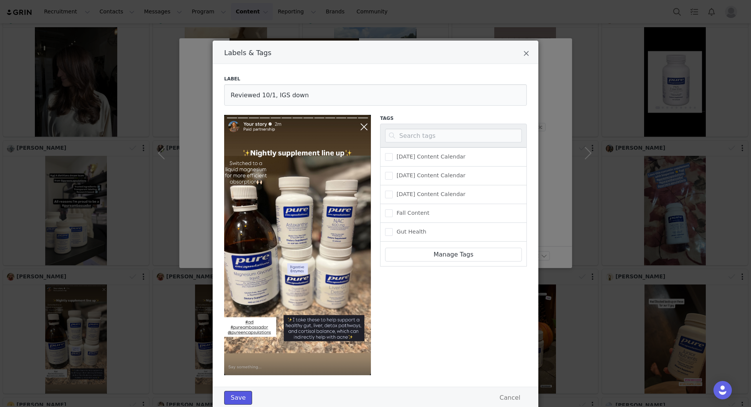
click at [244, 394] on button "Save" at bounding box center [238, 398] width 28 height 14
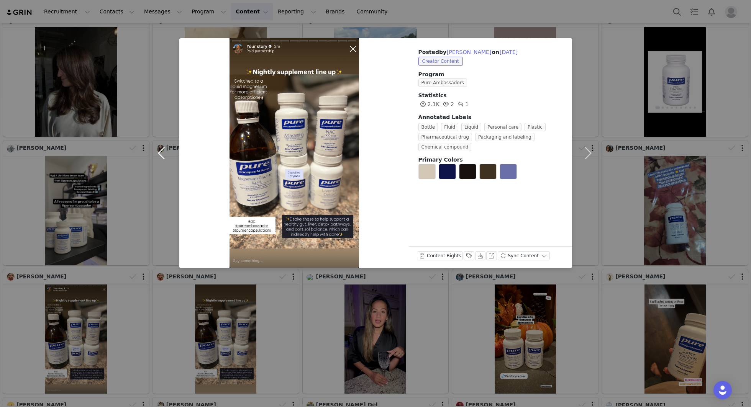
click at [156, 154] on button "button" at bounding box center [163, 153] width 32 height 230
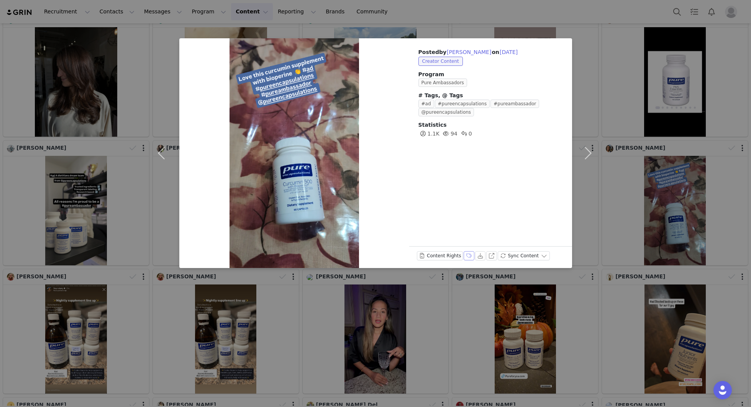
click at [467, 256] on button "Labels & Tags" at bounding box center [469, 255] width 11 height 9
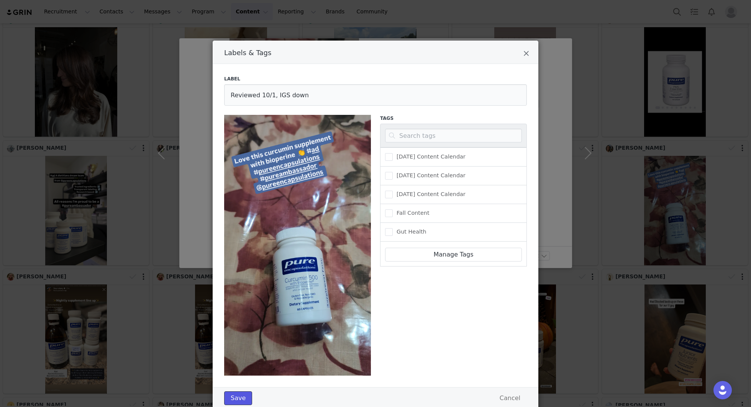
click at [231, 398] on button "Save" at bounding box center [238, 399] width 28 height 14
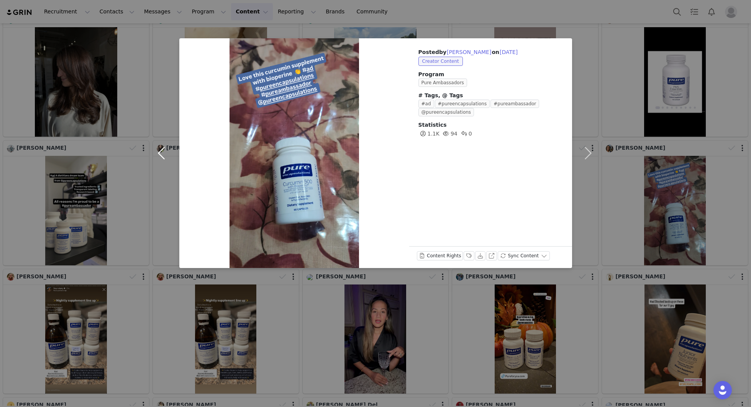
click at [164, 153] on button "button" at bounding box center [163, 153] width 32 height 230
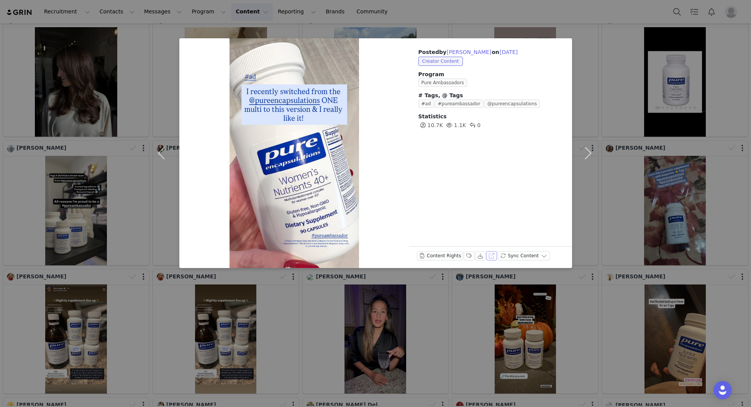
click at [488, 258] on button "View on Instagram" at bounding box center [491, 255] width 11 height 9
click at [468, 255] on button "Labels & Tags" at bounding box center [469, 255] width 11 height 9
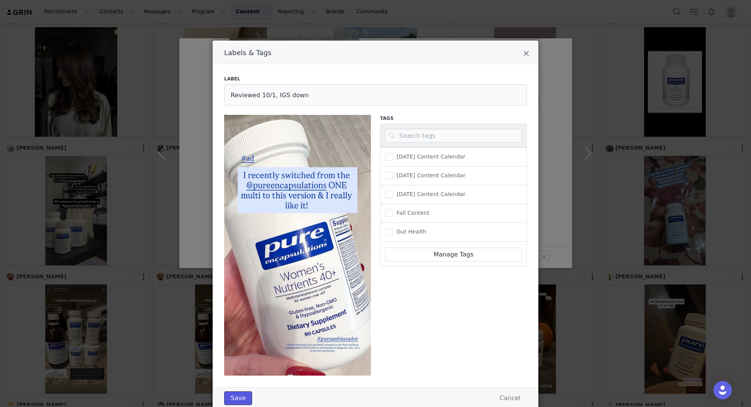
click at [234, 394] on button "Save" at bounding box center [238, 399] width 28 height 14
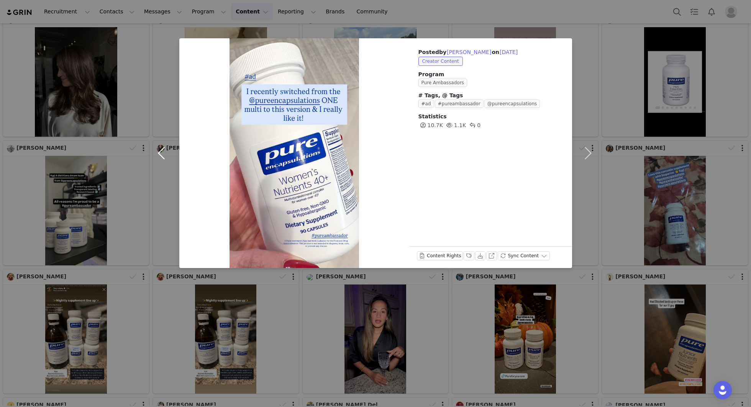
click at [158, 156] on button "button" at bounding box center [163, 153] width 32 height 230
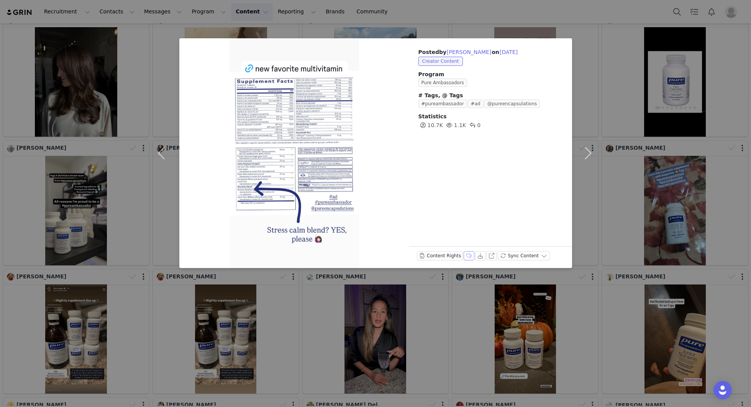
click at [469, 257] on button "Labels & Tags" at bounding box center [469, 255] width 11 height 9
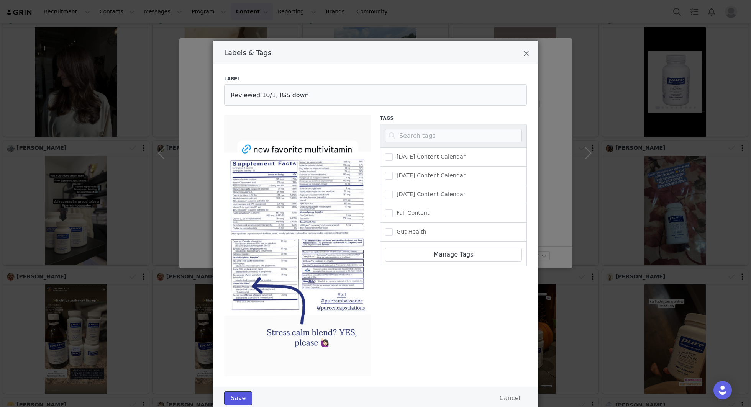
click at [238, 396] on button "Save" at bounding box center [238, 399] width 28 height 14
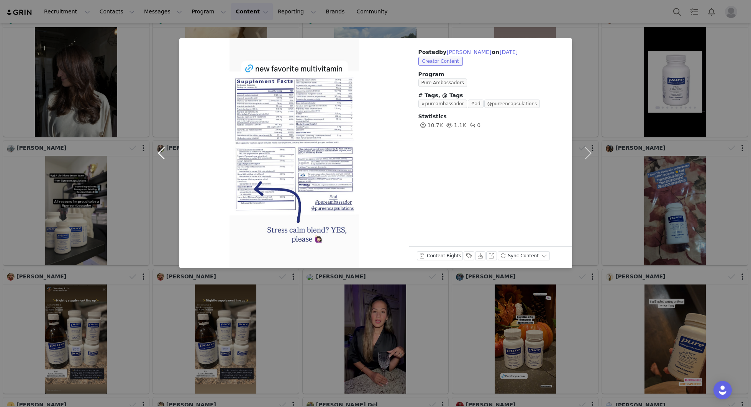
click at [159, 161] on button "button" at bounding box center [163, 153] width 32 height 230
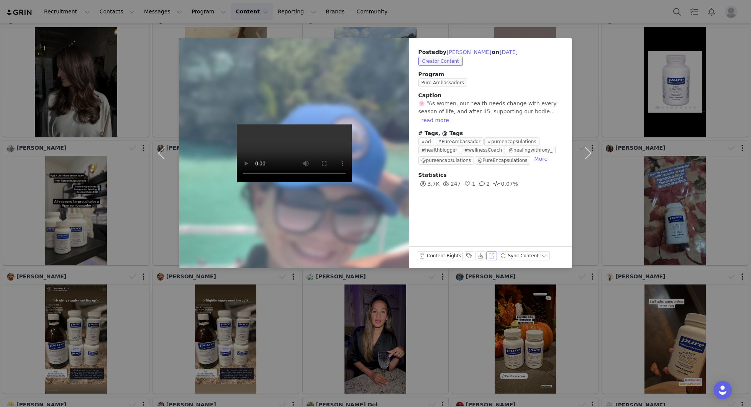
click at [487, 257] on button "View on Instagram" at bounding box center [491, 255] width 11 height 9
click at [464, 256] on button "Labels & Tags" at bounding box center [469, 255] width 11 height 9
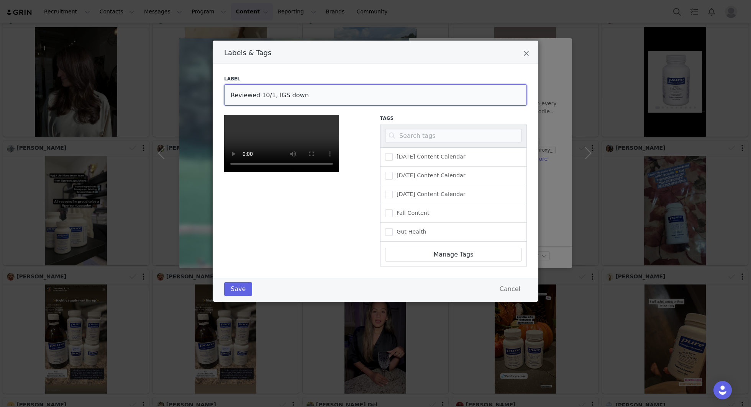
drag, startPoint x: 300, startPoint y: 97, endPoint x: 273, endPoint y: 97, distance: 27.2
click at [273, 97] on input "Reviewed 10/1, IGS down" at bounding box center [375, 94] width 303 height 21
type input "Reviewed 10/1, no edits needed"
click at [240, 296] on button "Save" at bounding box center [238, 289] width 28 height 14
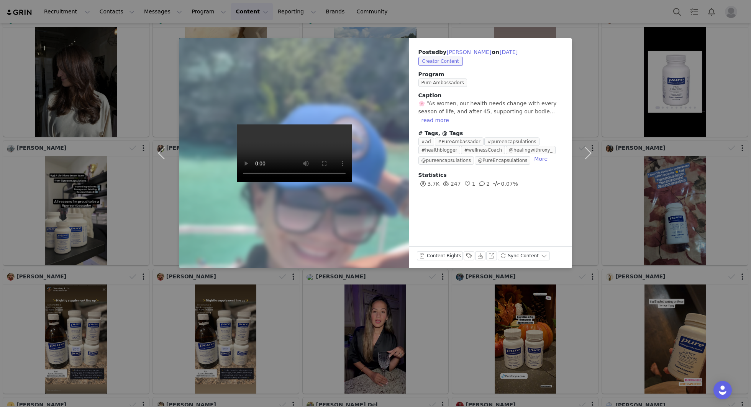
click at [635, 226] on div "Posted by [PERSON_NAME] on [DATE] Creator Content Program Pure Ambassadors Capt…" at bounding box center [375, 203] width 751 height 407
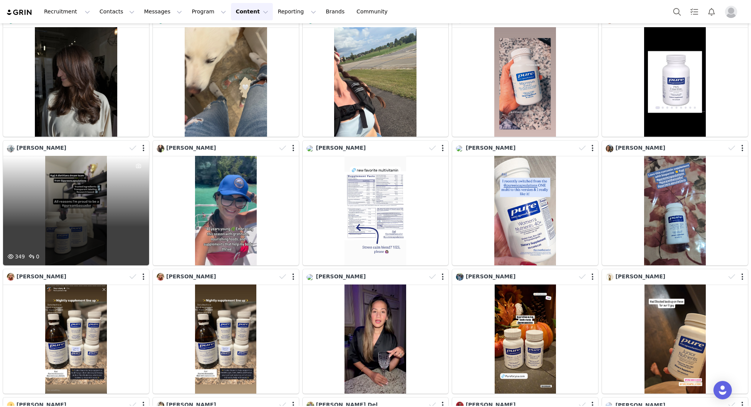
click at [102, 214] on div "349 0" at bounding box center [76, 211] width 146 height 110
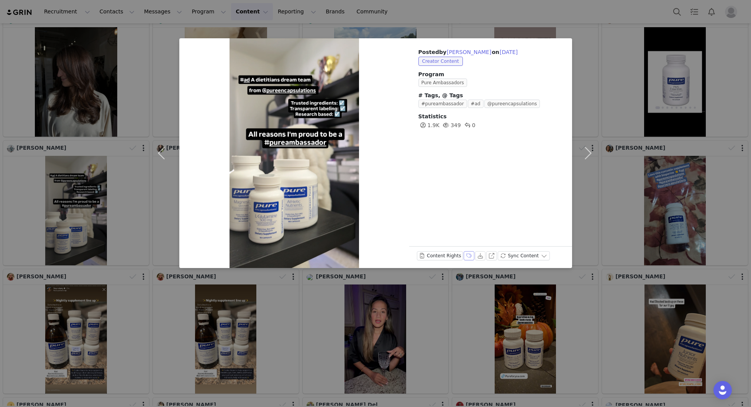
click at [467, 256] on button "Labels & Tags" at bounding box center [469, 255] width 11 height 9
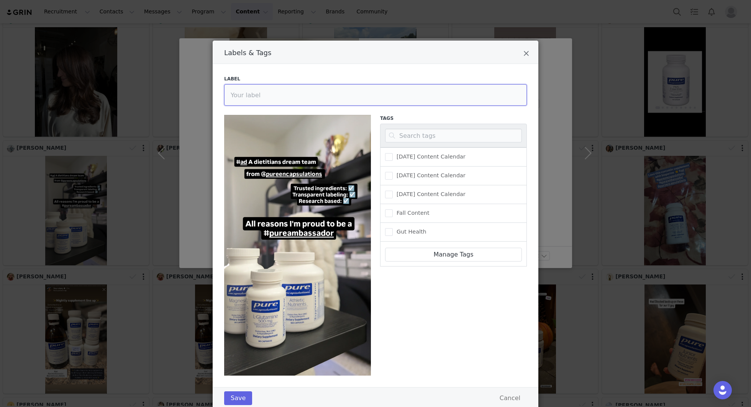
click at [282, 93] on input "Labels & Tags" at bounding box center [375, 94] width 303 height 21
type input "Reviewed 10/1, IGS down"
click at [238, 398] on button "Save" at bounding box center [238, 399] width 28 height 14
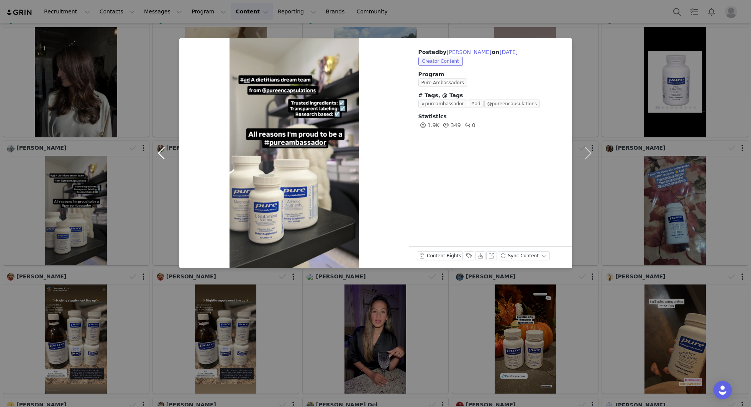
click at [160, 157] on button "button" at bounding box center [163, 153] width 32 height 230
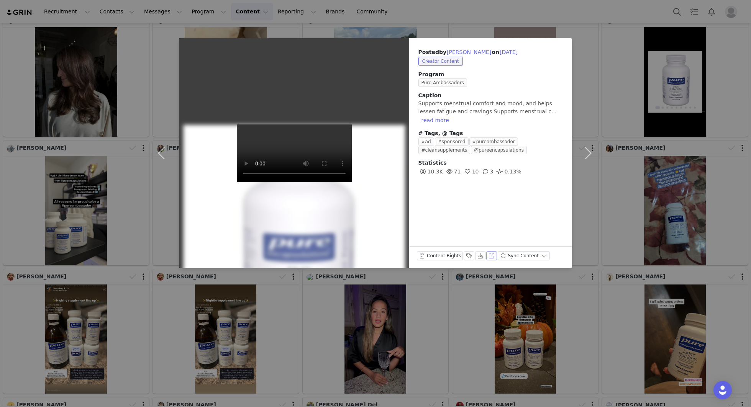
click at [490, 254] on button "View on Instagram" at bounding box center [491, 255] width 11 height 9
